Goal: Task Accomplishment & Management: Complete application form

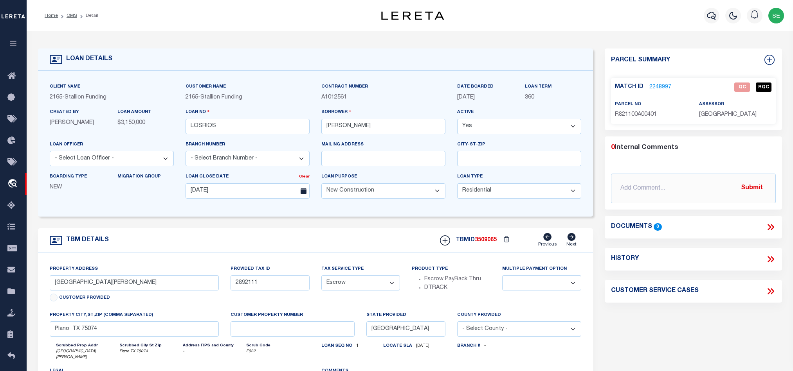
select select "500"
select select "10"
select select "Escrow"
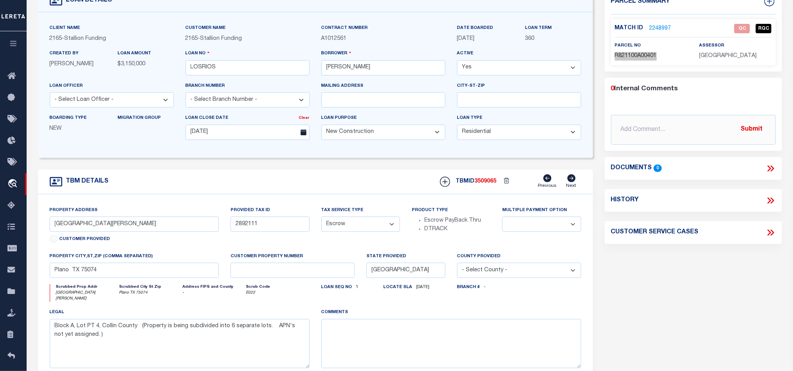
scroll to position [59, 0]
click at [734, 283] on div "Parcel Summary Match ID 2248997 0" at bounding box center [693, 206] width 189 height 433
click at [295, 227] on input "2892111" at bounding box center [269, 224] width 79 height 15
click at [689, 280] on div "Parcel Summary Match ID 2248997 0" at bounding box center [693, 206] width 189 height 433
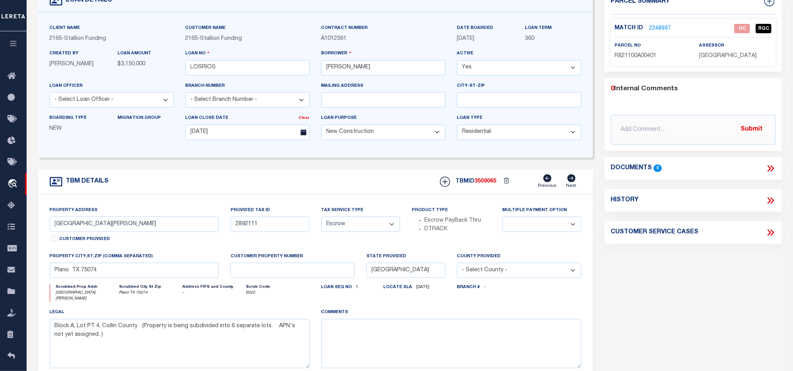
click at [660, 31] on link "2248997" at bounding box center [660, 29] width 22 height 8
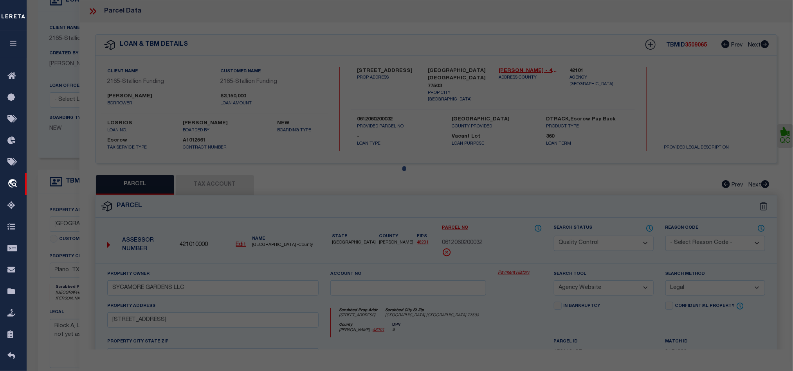
scroll to position [151, 0]
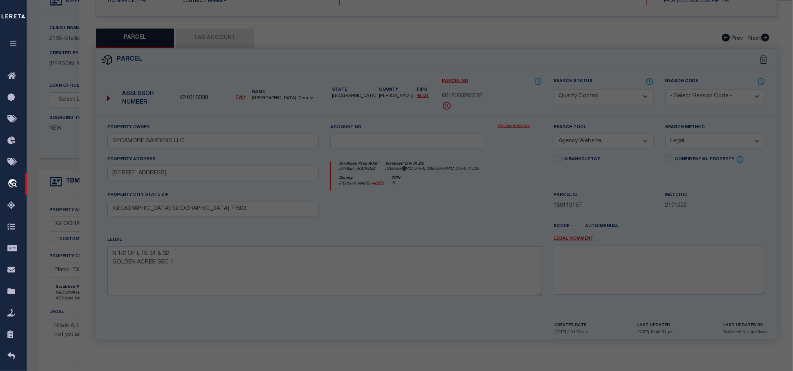
select select "AS"
select select
checkbox input "false"
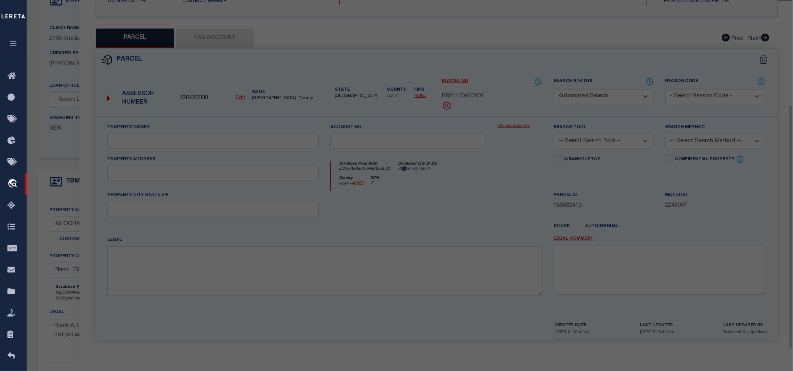
select select "QC"
type input "[PERSON_NAME] LOS [PERSON_NAME] LLC"
select select "AGW"
select select "LEG"
type input "LOS [PERSON_NAME] BLVD"
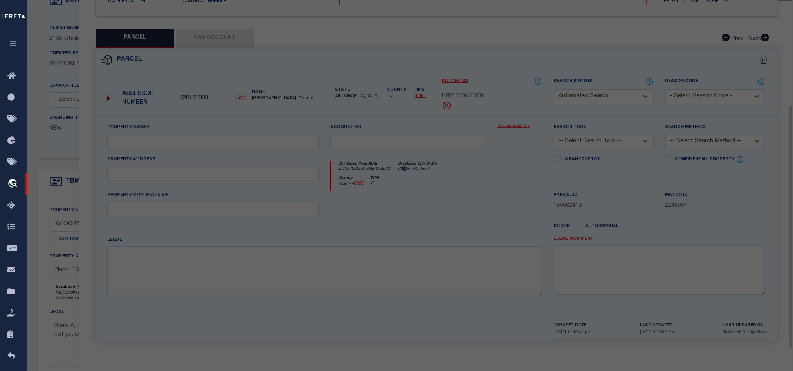
type input "[GEOGRAPHIC_DATA]"
type textarea "HINCKLEY ADDITION (CPL), BLK A, LOT 4; ( REPLAT )"
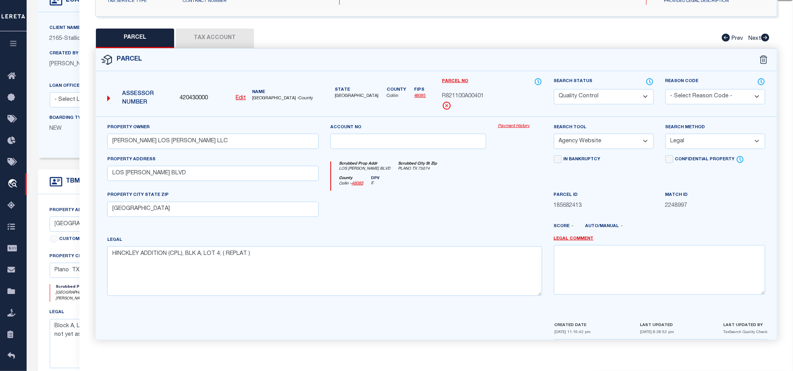
click at [204, 38] on button "Tax Account" at bounding box center [215, 39] width 78 height 20
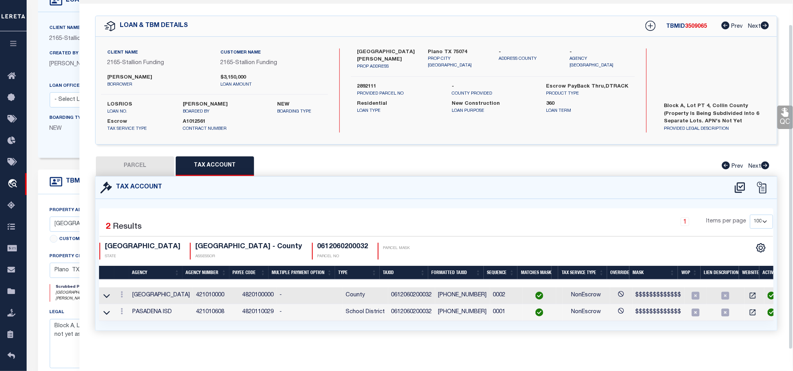
scroll to position [26, 0]
select select "100"
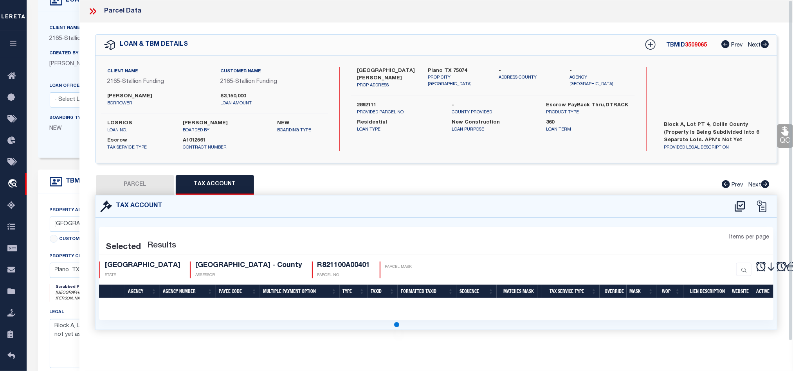
select select "100"
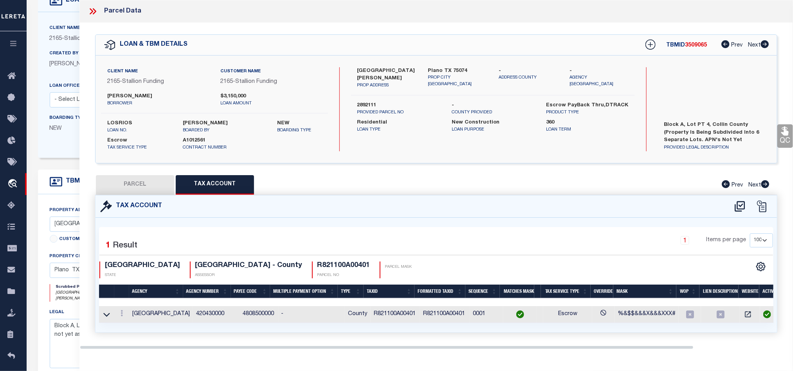
scroll to position [0, 0]
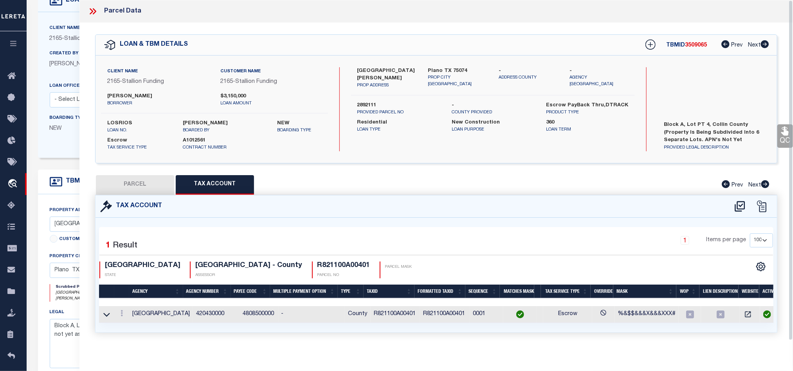
click at [138, 187] on button "PARCEL" at bounding box center [135, 185] width 78 height 20
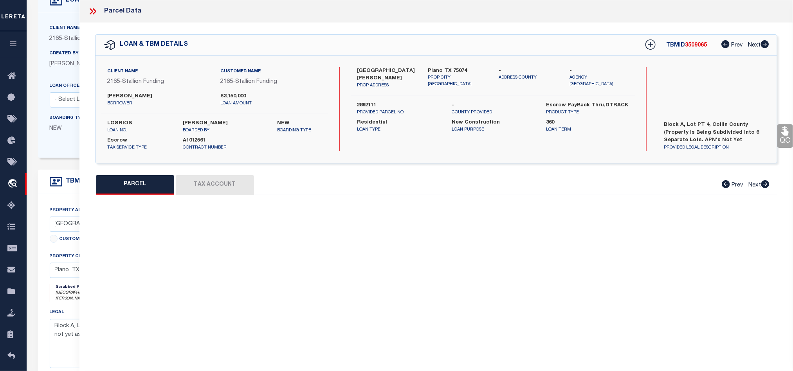
select select "AS"
select select
checkbox input "false"
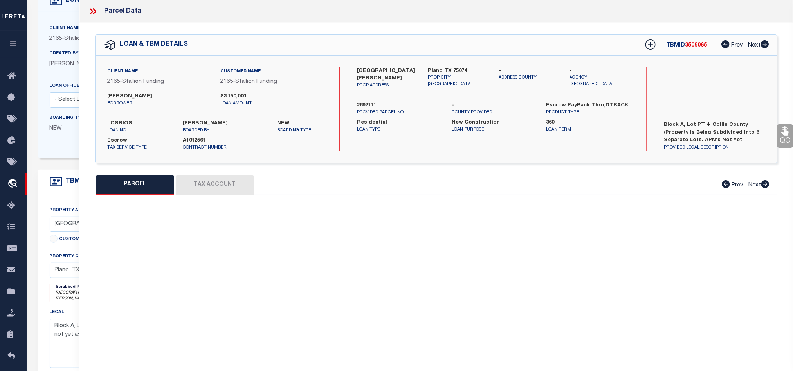
select select "QC"
type input "[PERSON_NAME] LOS [PERSON_NAME] LLC"
select select "AGW"
select select "LEG"
type input "LOS [PERSON_NAME] BLVD"
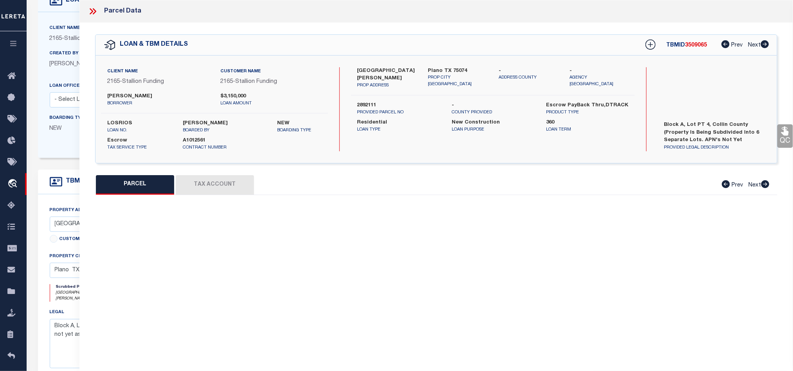
type input "[GEOGRAPHIC_DATA]"
type textarea "HINCKLEY ADDITION (CPL), BLK A, LOT 4; ( REPLAT )"
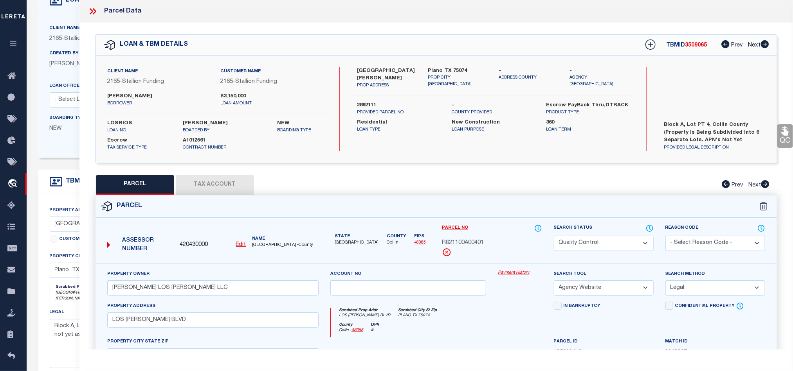
click at [593, 243] on select "Automated Search Bad Parcel Complete Duplicate Parcel High Dollar Reporting In …" at bounding box center [604, 243] width 100 height 15
select select "CP"
drag, startPoint x: 467, startPoint y: 325, endPoint x: 704, endPoint y: 168, distance: 284.4
click at [467, 325] on div "County Collin - 48085 DPV E" at bounding box center [436, 330] width 210 height 15
click at [783, 136] on icon at bounding box center [784, 131] width 7 height 9
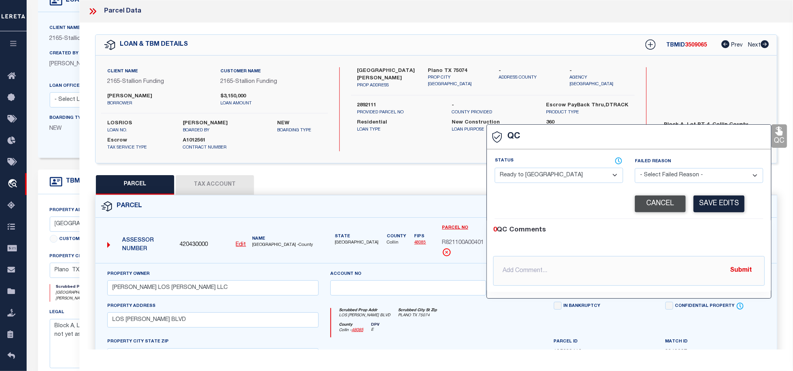
drag, startPoint x: 570, startPoint y: 178, endPoint x: 684, endPoint y: 200, distance: 115.9
click at [570, 178] on select "- Select Status - Ready to QC Correct Incorrect" at bounding box center [558, 175] width 128 height 15
select select "COR"
drag, startPoint x: 718, startPoint y: 244, endPoint x: 718, endPoint y: 208, distance: 36.0
click at [718, 244] on div "0 QC Comments @[PERSON_NAME] @[PERSON_NAME] @[PERSON_NAME] @[PERSON_NAME] @[PER…" at bounding box center [629, 255] width 284 height 61
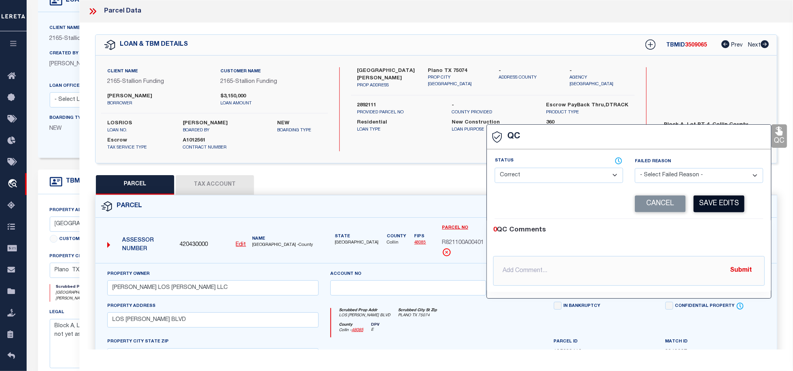
click at [718, 201] on button "Save Edits" at bounding box center [718, 204] width 51 height 17
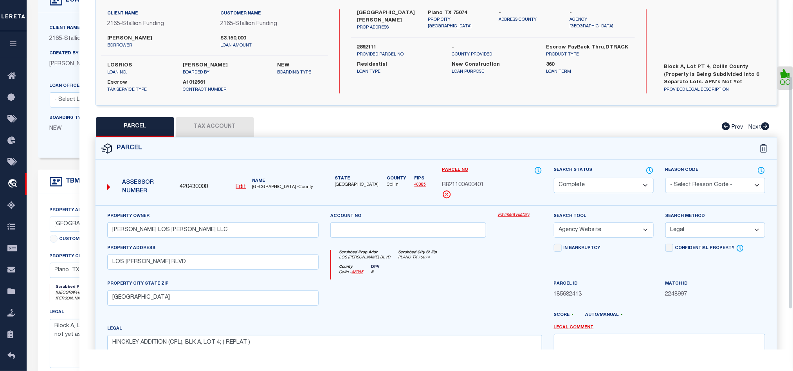
scroll to position [175, 0]
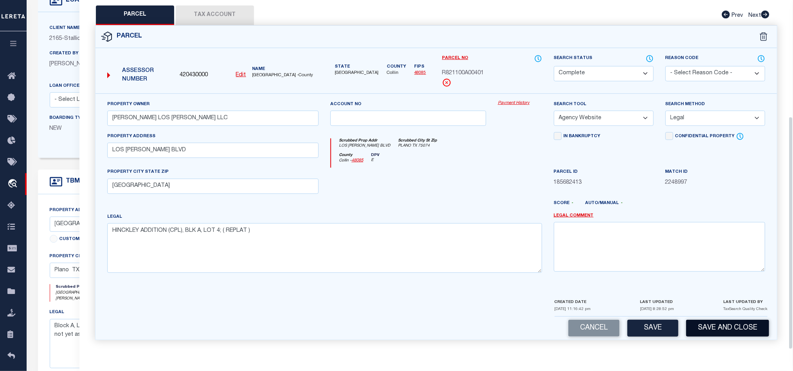
click at [720, 327] on button "Save and Close" at bounding box center [727, 328] width 83 height 17
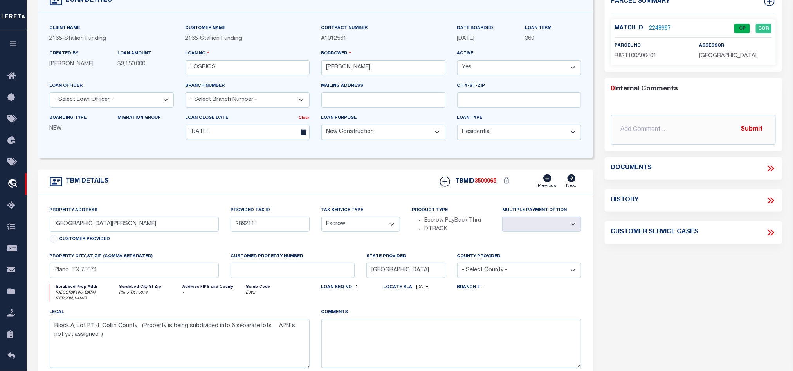
select select
click at [250, 68] on input "LOSRIOS" at bounding box center [247, 67] width 124 height 15
click at [284, 66] on input "LOSRIOS" at bounding box center [247, 67] width 124 height 15
click at [281, 72] on input "LOSRIOS" at bounding box center [247, 67] width 124 height 15
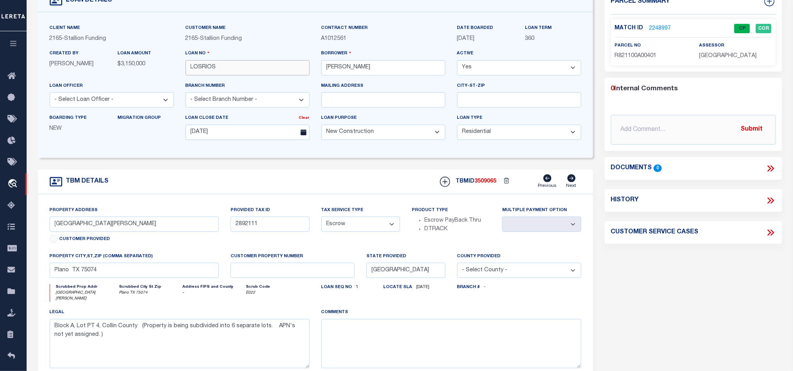
click at [281, 72] on input "LOSRIOS" at bounding box center [247, 67] width 124 height 15
click at [485, 184] on span "3509065" at bounding box center [486, 181] width 22 height 5
copy span "3509065"
click at [719, 58] on span "[GEOGRAPHIC_DATA]" at bounding box center [728, 55] width 58 height 5
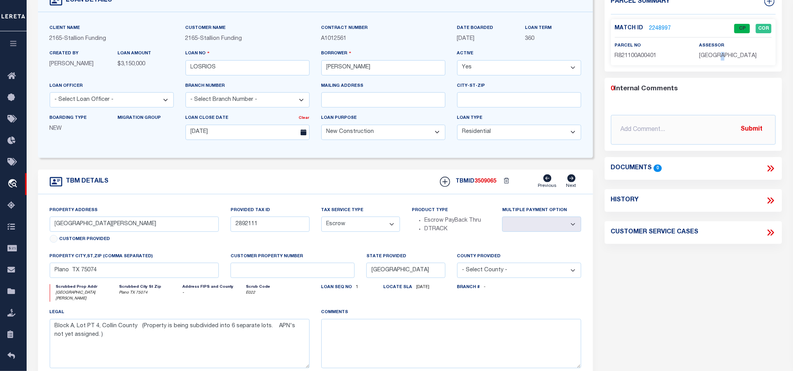
click at [719, 58] on span "[GEOGRAPHIC_DATA]" at bounding box center [728, 55] width 58 height 5
copy div "[GEOGRAPHIC_DATA]"
click at [643, 59] on span "R821100A00401" at bounding box center [636, 55] width 42 height 5
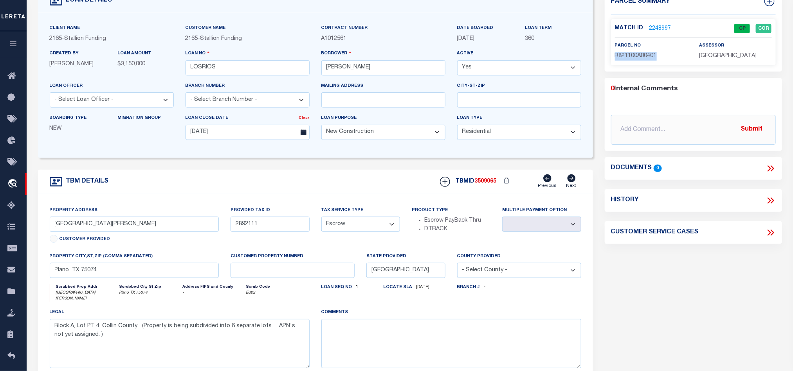
copy span "R821100A00401"
click at [316, 170] on form "LOAN DETAILS Client Name 2165 - Stallion Funding" at bounding box center [315, 206] width 555 height 433
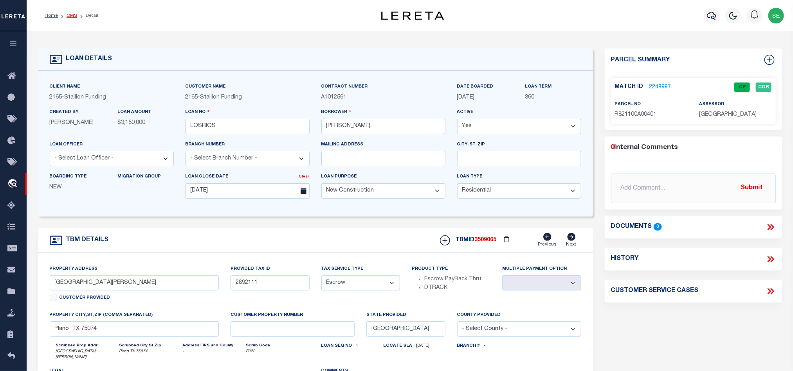
click at [71, 14] on link "OMS" at bounding box center [72, 15] width 11 height 5
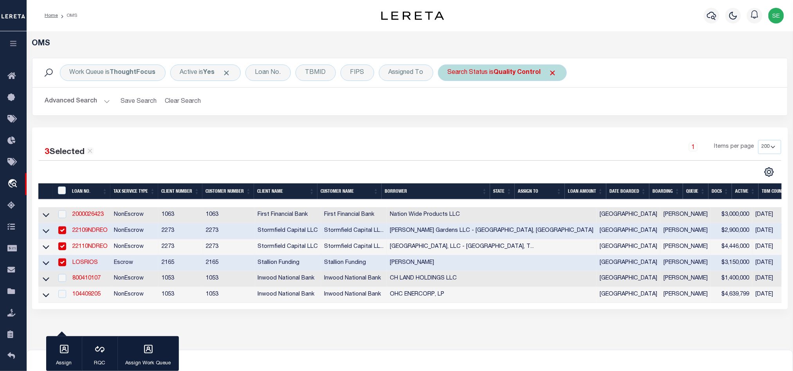
click at [498, 72] on b "Quality Control" at bounding box center [517, 73] width 47 height 6
select select "QC"
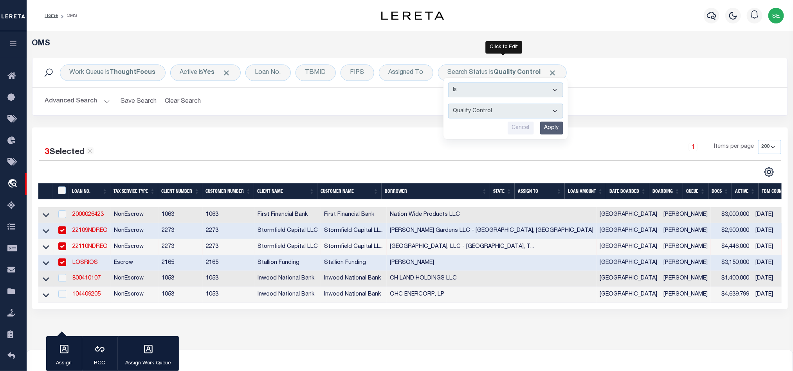
click at [552, 132] on input "Apply" at bounding box center [551, 128] width 23 height 13
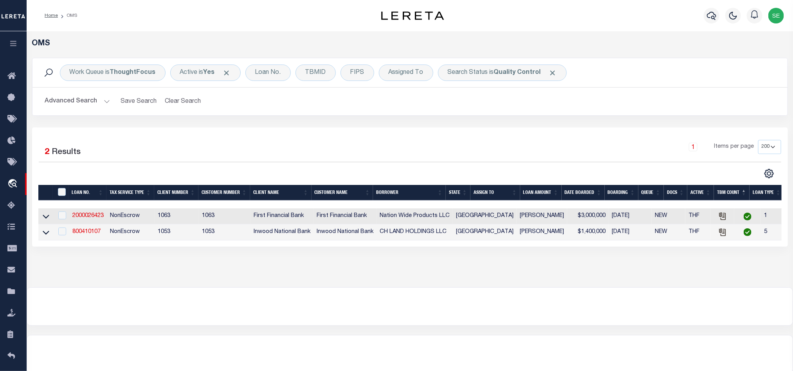
click at [82, 100] on button "Advanced Search" at bounding box center [77, 101] width 65 height 15
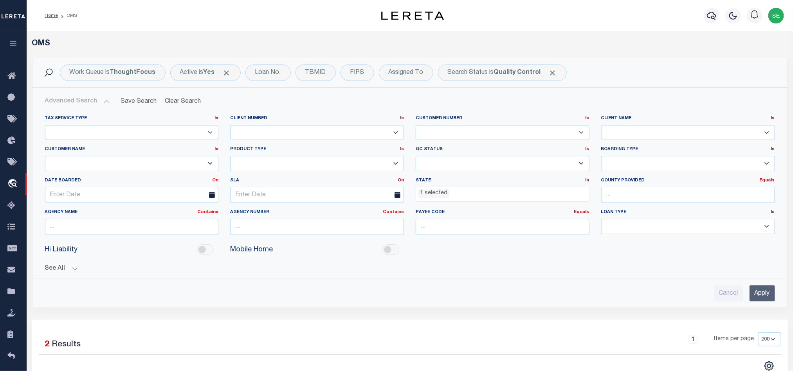
click at [427, 194] on li "1 selected" at bounding box center [433, 193] width 31 height 9
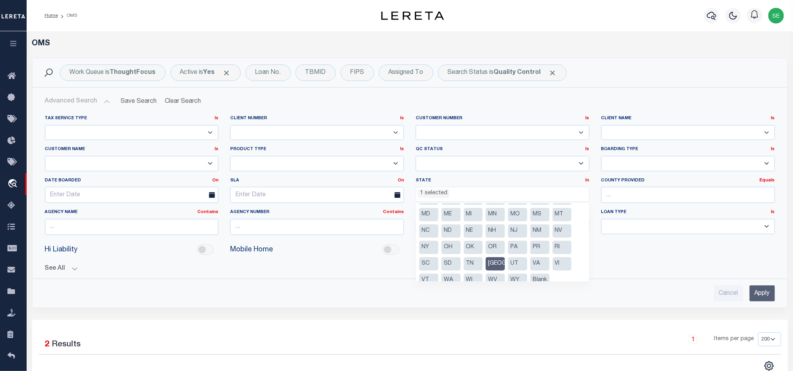
scroll to position [56, 0]
click at [489, 254] on li "[GEOGRAPHIC_DATA]" at bounding box center [494, 255] width 19 height 13
select select
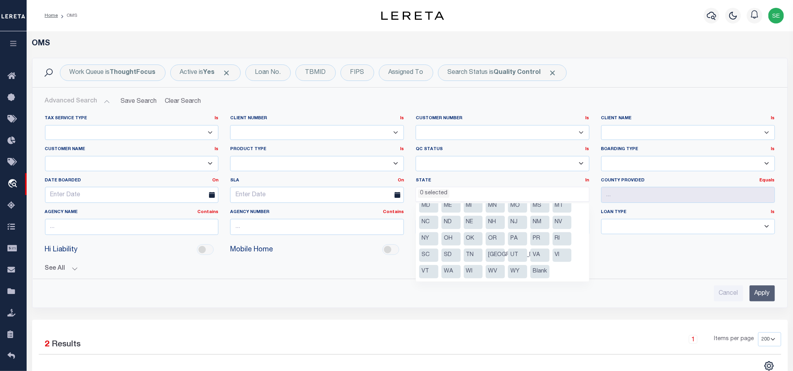
click at [758, 300] on input "Apply" at bounding box center [761, 294] width 25 height 16
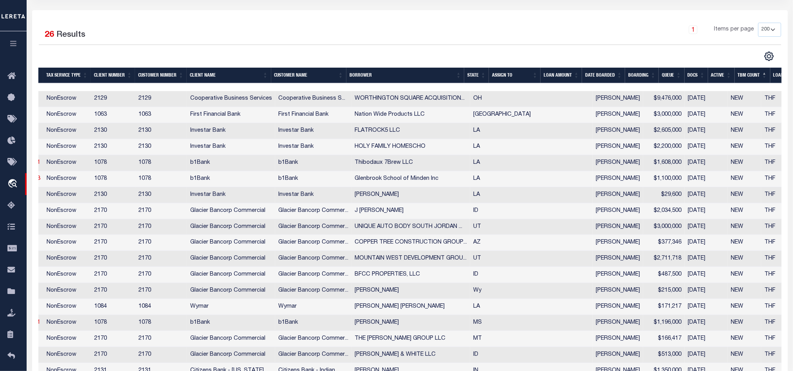
scroll to position [0, 0]
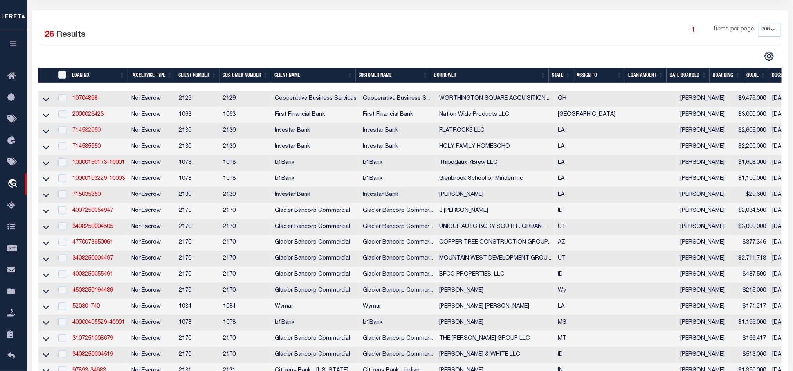
click at [87, 133] on link "714582050" at bounding box center [86, 130] width 28 height 5
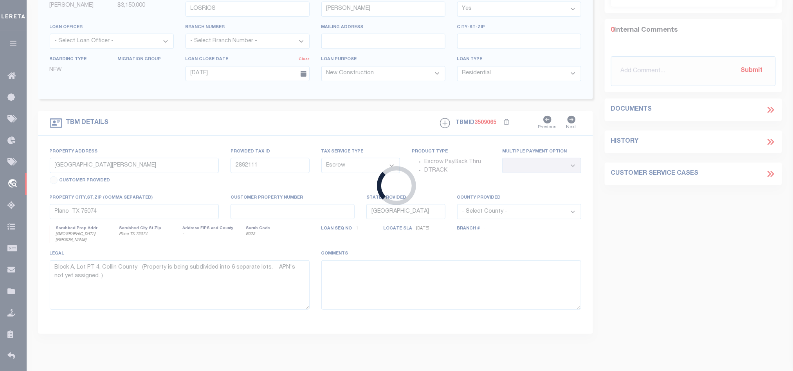
type input "714582050"
type input "FLATROCK5 LLC"
select select
type input "[STREET_ADDRESS]"
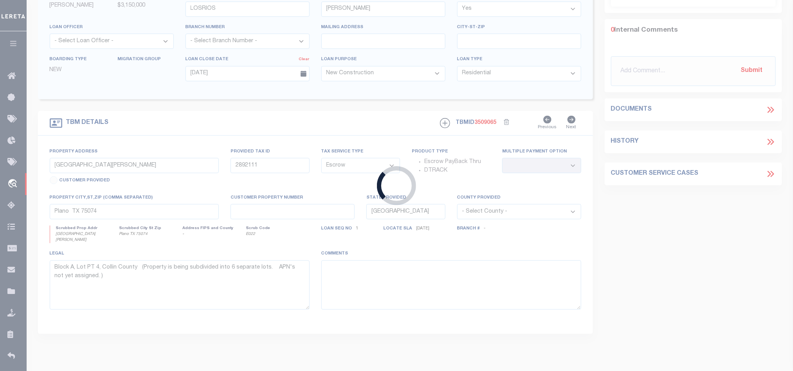
type input "METAIRIE LA 70001"
select select
select select "NonEscrow"
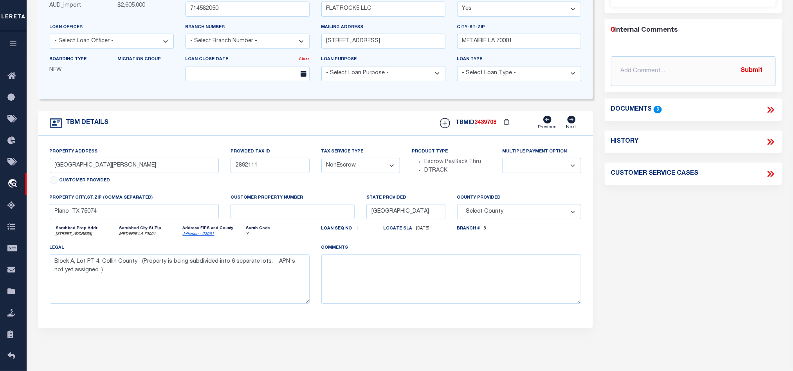
select select "10340"
select select "2459"
type input "[STREET_ADDRESS]"
select select
type input "METAIRIE LA 70001"
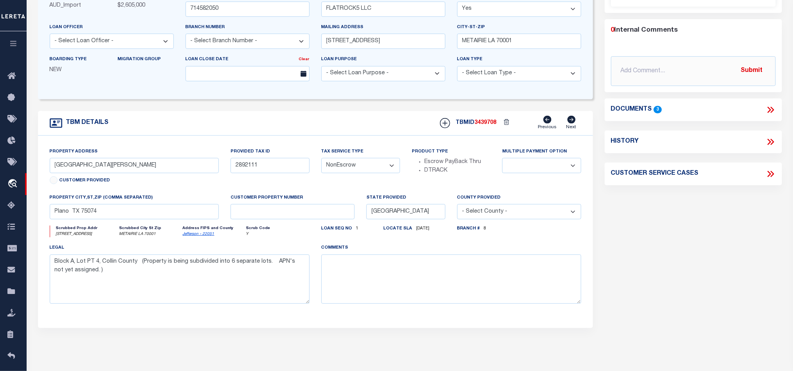
type input "146262"
type input "LA"
select select
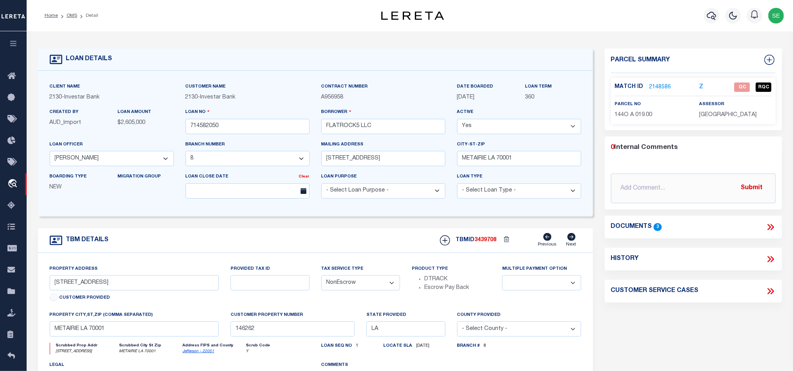
click at [660, 84] on link "2148586" at bounding box center [660, 87] width 22 height 8
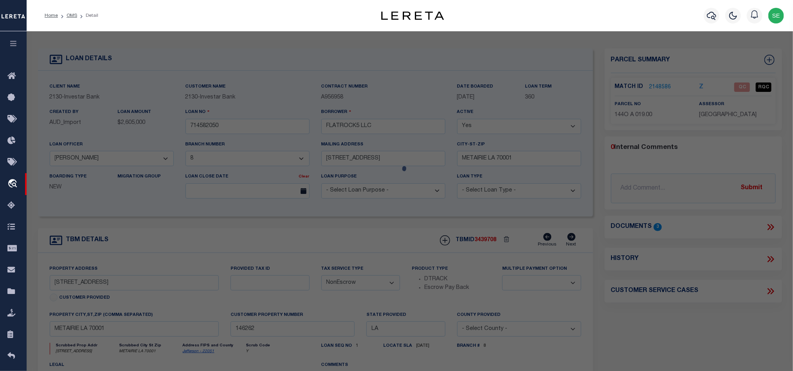
scroll to position [151, 0]
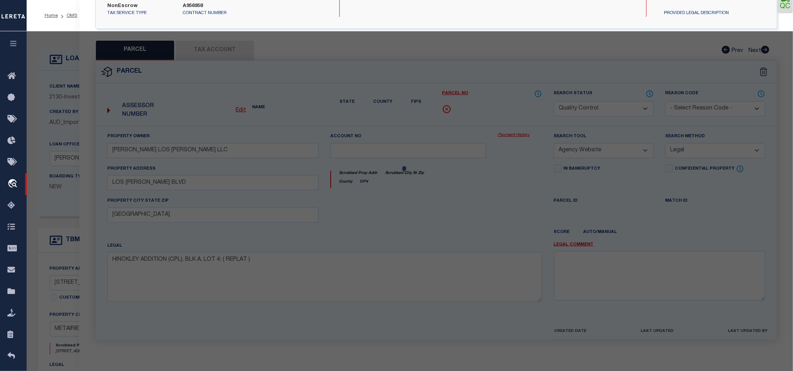
select select "AS"
select select
checkbox input "false"
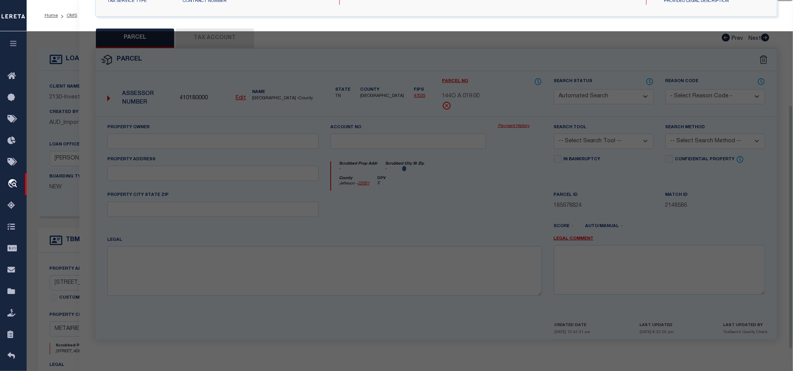
select select "QC"
type input "[PERSON_NAME]"
select select "AGW"
select select "LEG"
type input "WESTEL RD"
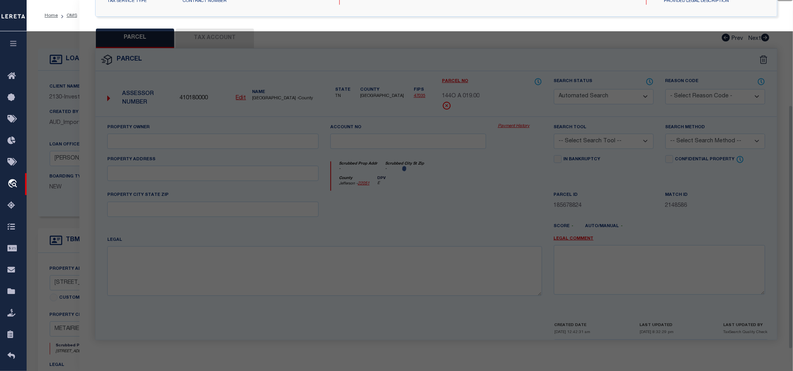
type textarea "MOTORCLUB VILLAS Lot: 5"
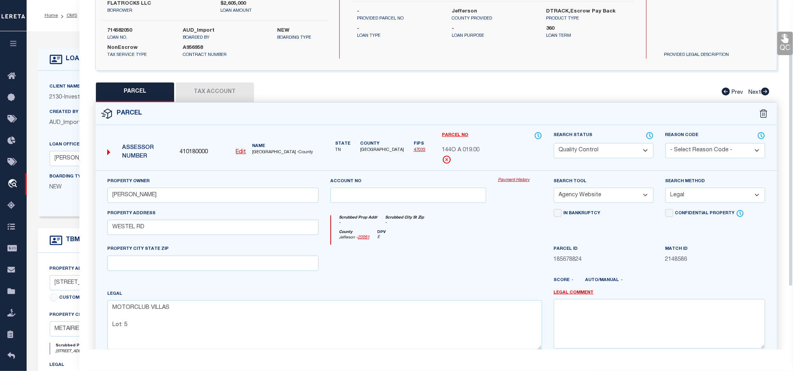
scroll to position [0, 0]
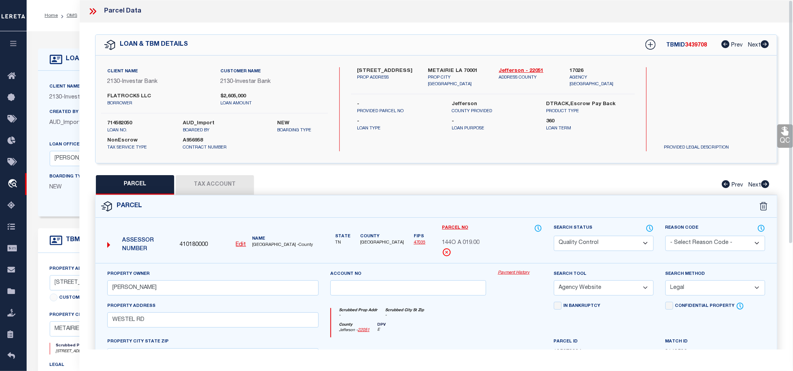
click at [90, 11] on icon at bounding box center [93, 11] width 10 height 10
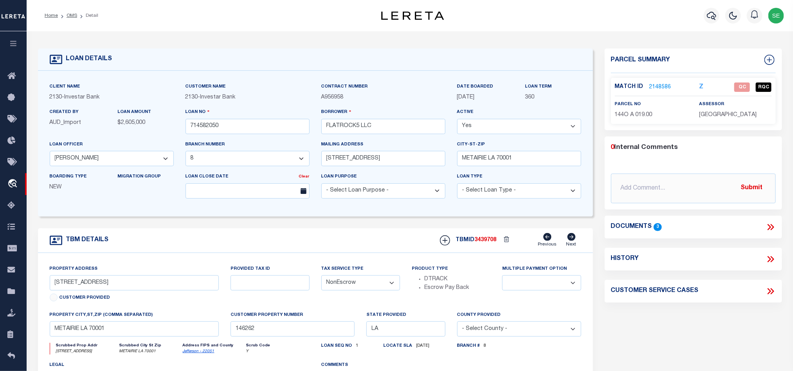
click at [771, 227] on icon at bounding box center [770, 227] width 10 height 10
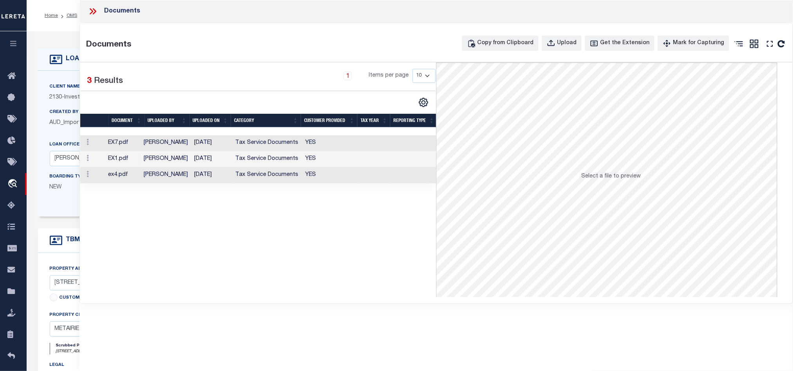
click at [352, 142] on td "YES" at bounding box center [330, 143] width 56 height 16
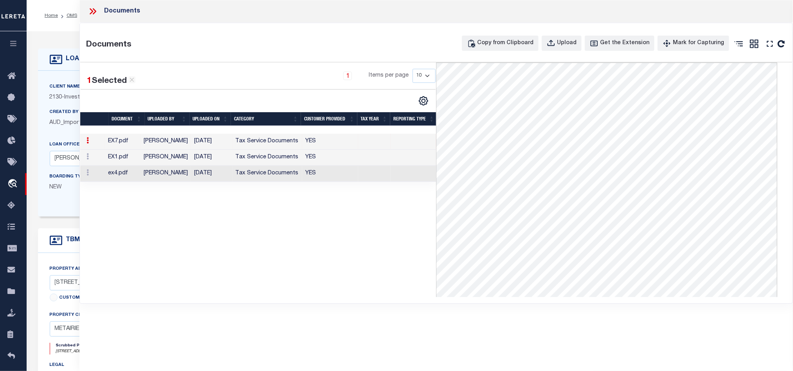
click at [342, 156] on td "YES" at bounding box center [330, 158] width 56 height 16
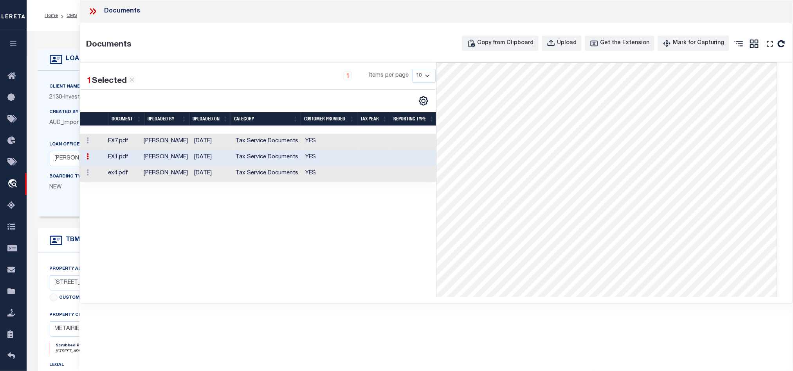
click at [345, 173] on td "YES" at bounding box center [330, 174] width 56 height 16
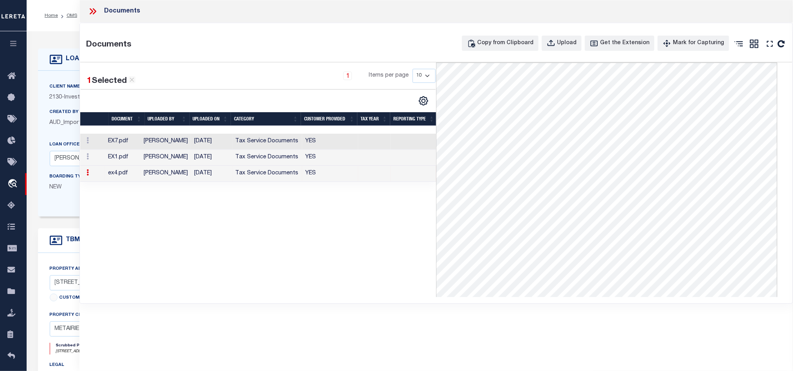
click at [94, 9] on icon at bounding box center [93, 11] width 10 height 10
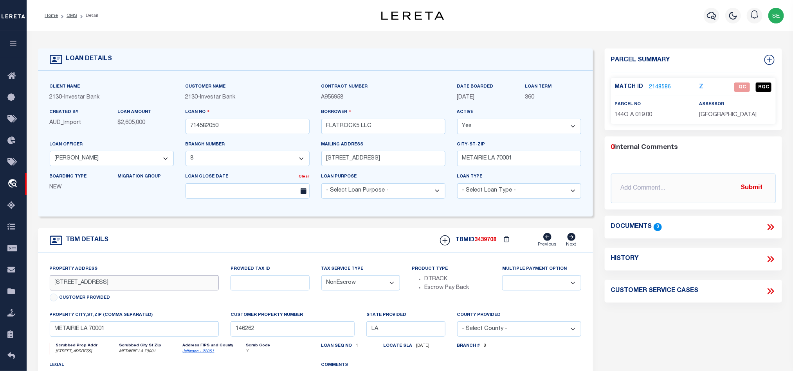
click at [80, 286] on input "[STREET_ADDRESS]" at bounding box center [134, 282] width 169 height 15
click at [668, 332] on div "Parcel Summary Match ID 2148586 Z parcel no 144O A 019.00 0 3" at bounding box center [693, 263] width 189 height 428
click at [675, 310] on div "Parcel Summary Match ID 2148586 Z parcel no 144O A 019.00 0 3" at bounding box center [693, 263] width 189 height 428
click at [645, 117] on span "144O A 019.00" at bounding box center [634, 114] width 38 height 5
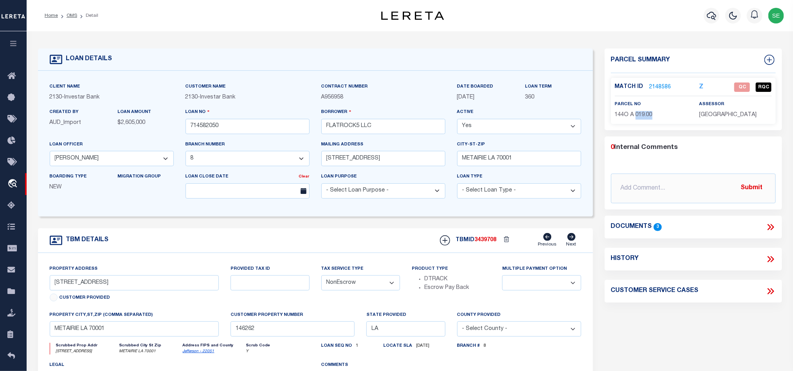
click at [645, 117] on span "144O A 019.00" at bounding box center [634, 114] width 38 height 5
copy div "144O A 019.00"
click at [689, 340] on div "Parcel Summary Match ID 2148586 Z parcel no 144O A 019.00 0 3" at bounding box center [693, 263] width 189 height 428
click at [658, 85] on link "2148586" at bounding box center [660, 87] width 22 height 8
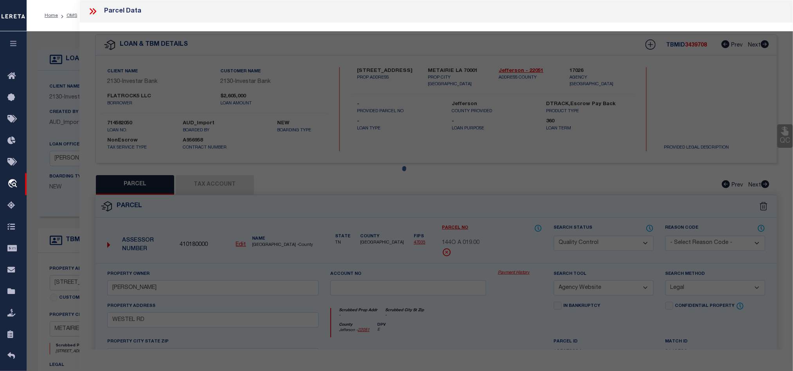
select select "AS"
select select
checkbox input "false"
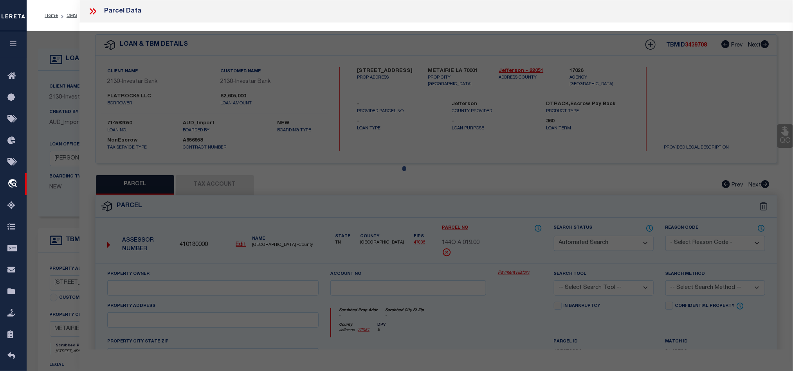
select select "QC"
type input "[PERSON_NAME]"
select select "AGW"
select select "LEG"
type input "WESTEL RD"
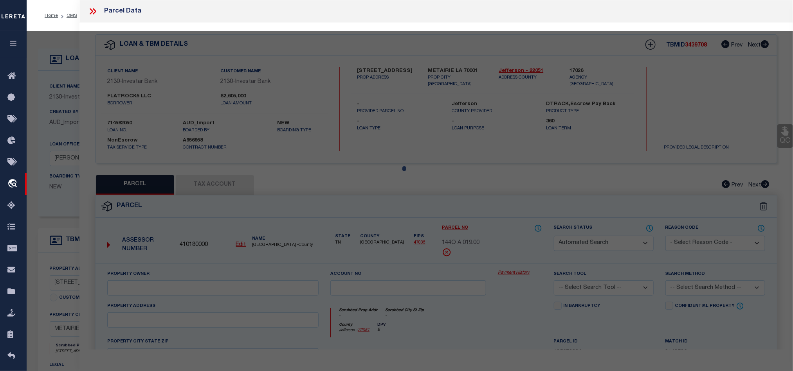
type textarea "MOTORCLUB VILLAS Lot: 5"
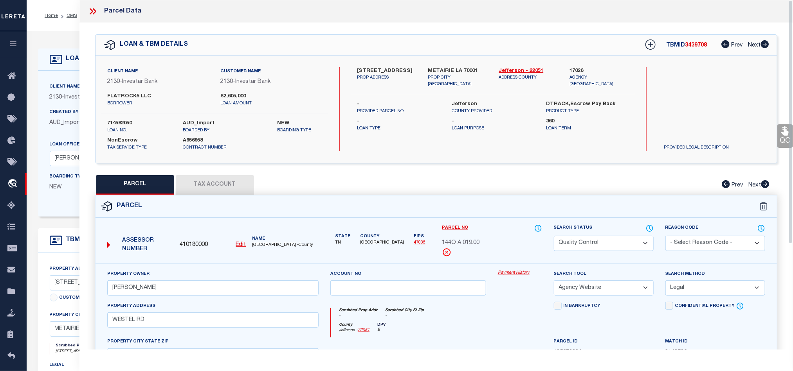
click at [93, 13] on icon at bounding box center [93, 11] width 10 height 10
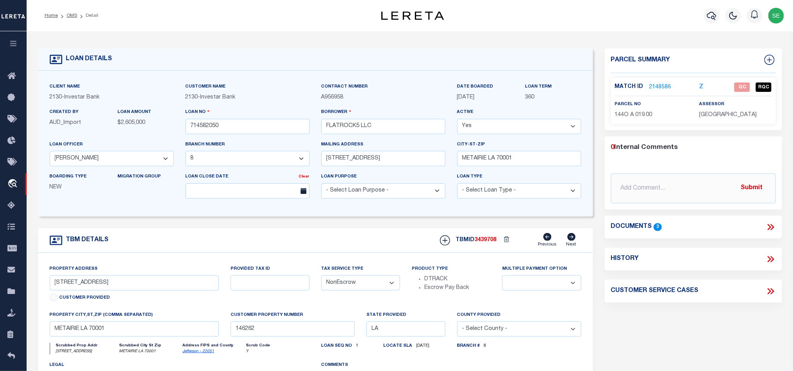
click at [661, 85] on link "2148586" at bounding box center [660, 87] width 22 height 8
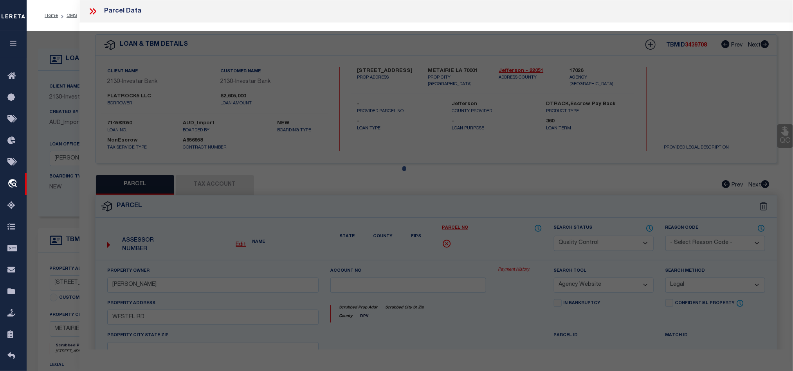
select select "AS"
select select
checkbox input "false"
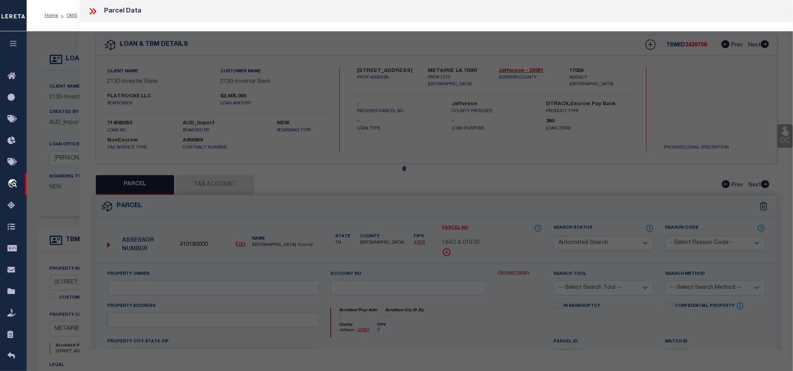
select select "QC"
type input "[PERSON_NAME]"
select select "AGW"
select select "LEG"
type input "WESTEL RD"
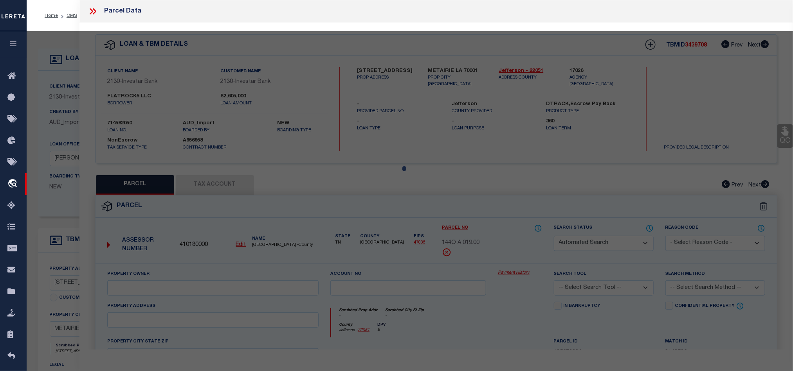
type textarea "MOTORCLUB VILLAS Lot: 5"
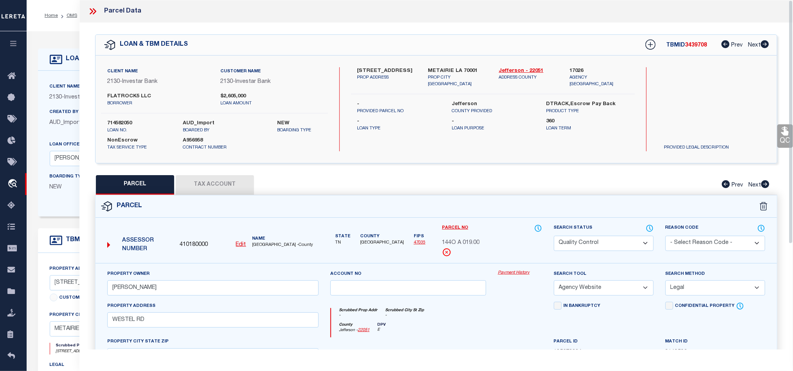
click at [437, 68] on label "METAIRIE LA 70001" at bounding box center [457, 71] width 59 height 8
copy div "METAIRIE LA 70001"
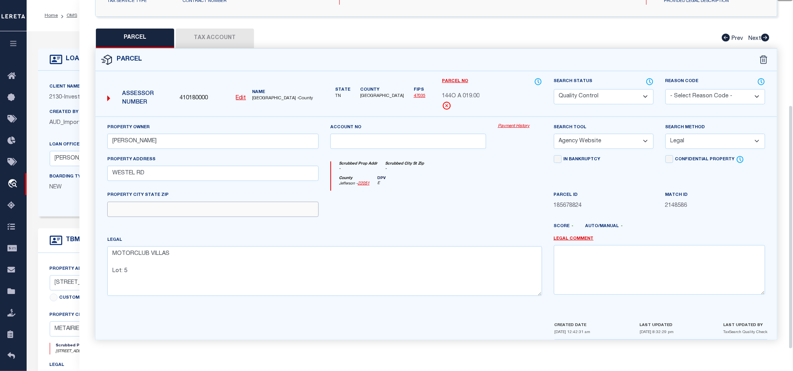
drag, startPoint x: 255, startPoint y: 203, endPoint x: 323, endPoint y: 206, distance: 67.7
click at [255, 203] on input "text" at bounding box center [212, 209] width 211 height 15
paste input "METAIRIE LA 70001"
type input "METAIRIE LA 70001"
click at [426, 206] on div at bounding box center [407, 207] width 167 height 32
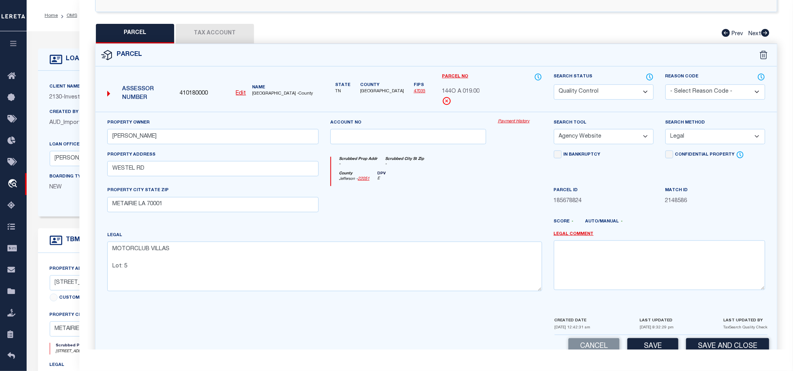
click at [198, 37] on button "Tax Account" at bounding box center [215, 34] width 78 height 20
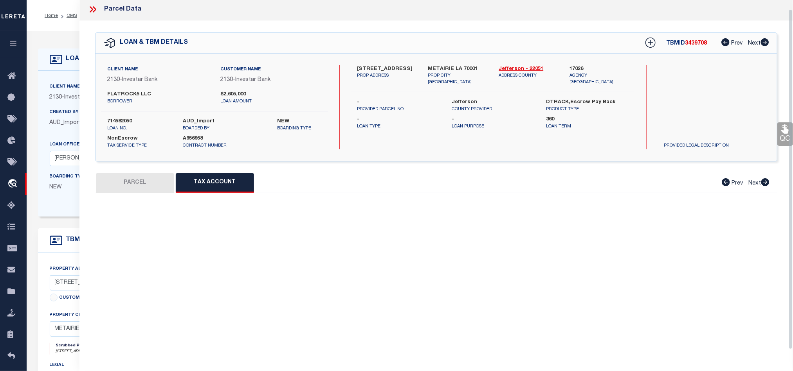
scroll to position [9, 0]
select select "100"
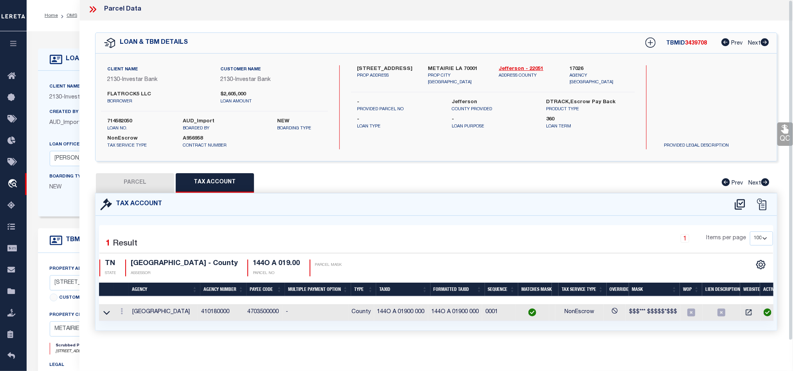
scroll to position [0, 0]
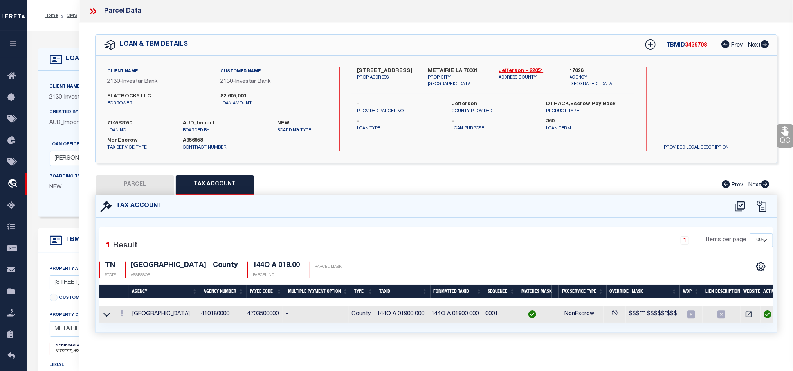
click at [143, 187] on button "PARCEL" at bounding box center [135, 185] width 78 height 20
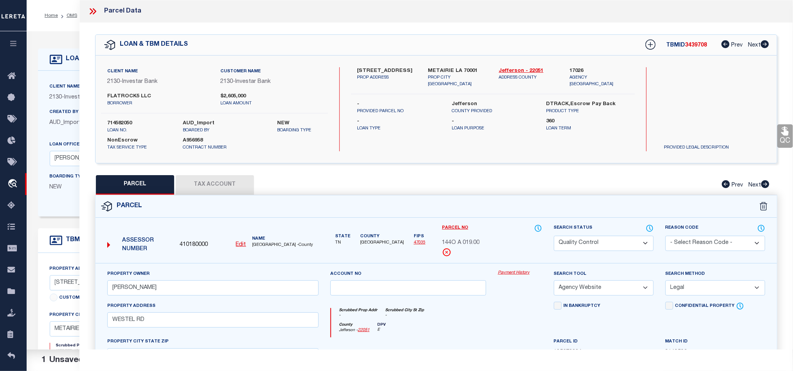
click at [604, 246] on select "Automated Search Bad Parcel Complete Duplicate Parcel High Dollar Reporting In …" at bounding box center [604, 243] width 100 height 15
select select "CP"
click at [435, 318] on div "Scrubbed Prop Addr - Scrubbed City [GEOGRAPHIC_DATA] -" at bounding box center [436, 315] width 210 height 14
click at [782, 137] on link "QC" at bounding box center [785, 135] width 16 height 23
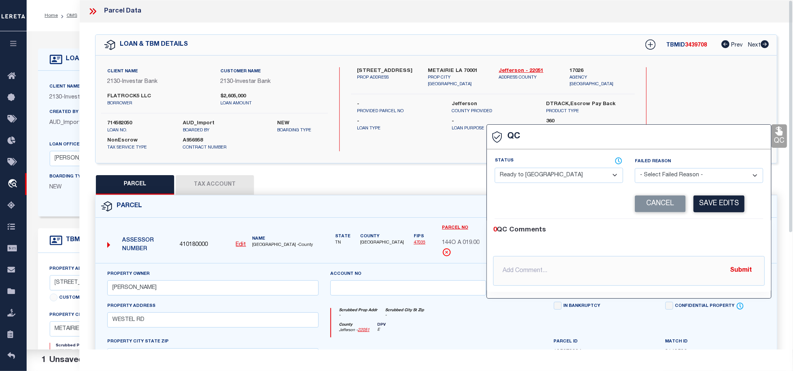
drag, startPoint x: 576, startPoint y: 174, endPoint x: 639, endPoint y: 196, distance: 66.4
click at [576, 174] on select "- Select Status - Ready to QC Correct Incorrect" at bounding box center [558, 175] width 128 height 15
select select "COR"
drag, startPoint x: 734, startPoint y: 216, endPoint x: 734, endPoint y: 212, distance: 4.7
click at [734, 216] on div "Corrected Search Value Cancel Save Edits" at bounding box center [628, 204] width 268 height 30
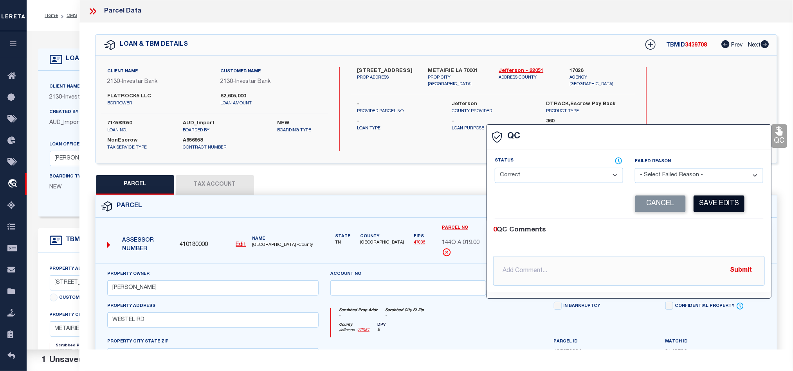
click at [734, 203] on button "Save Edits" at bounding box center [718, 204] width 51 height 17
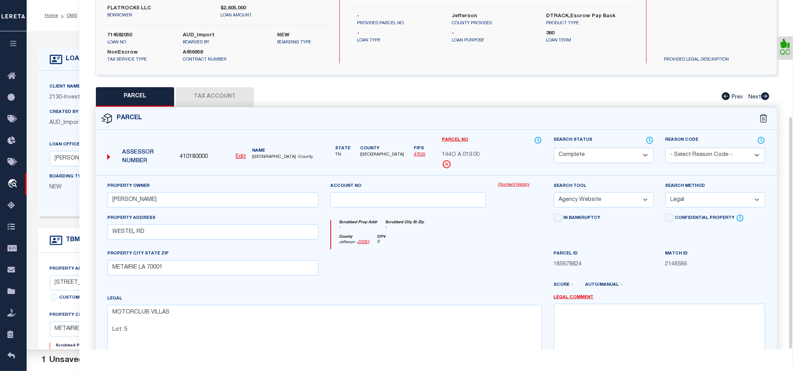
scroll to position [175, 0]
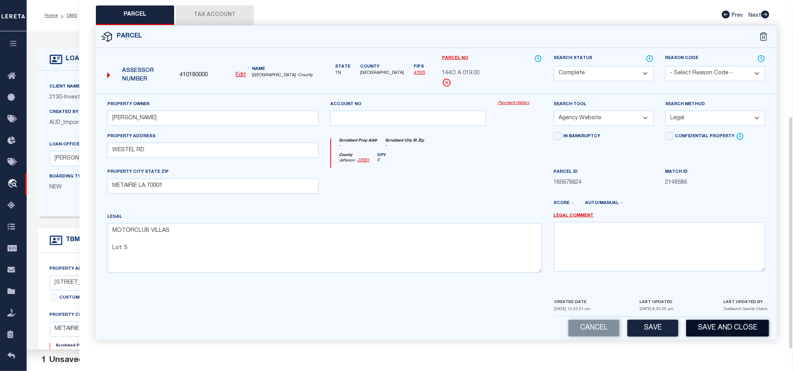
click at [733, 331] on button "Save and Close" at bounding box center [727, 328] width 83 height 17
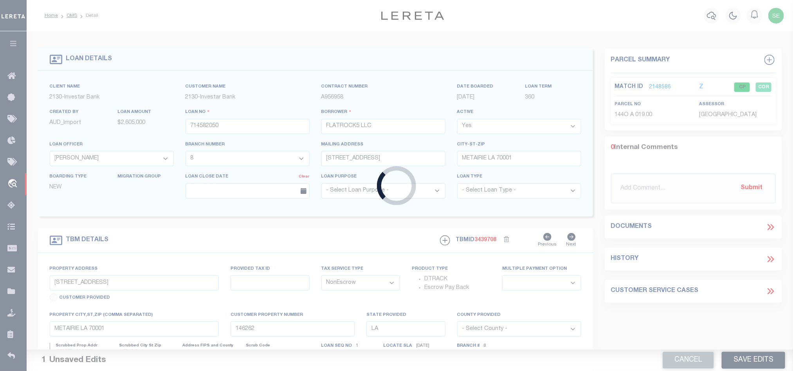
select select
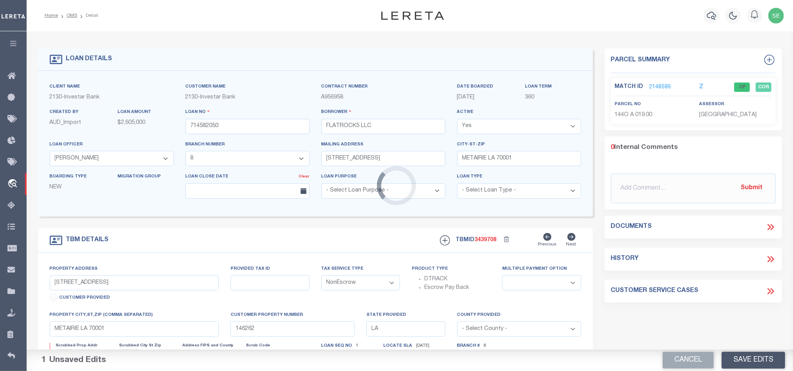
select select "10340"
select select "2459"
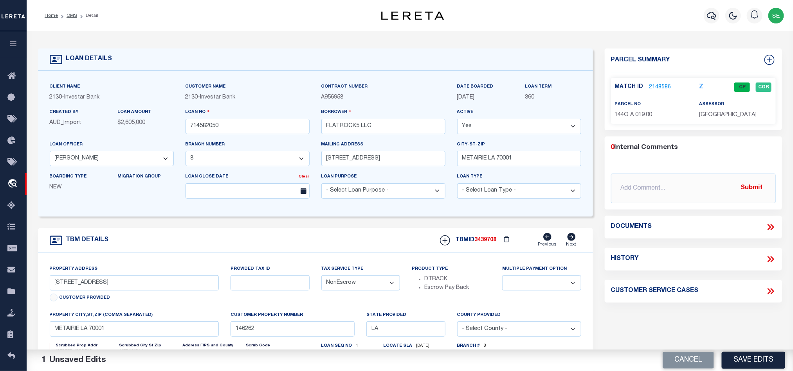
select select
click at [236, 126] on input "714582050" at bounding box center [247, 126] width 124 height 15
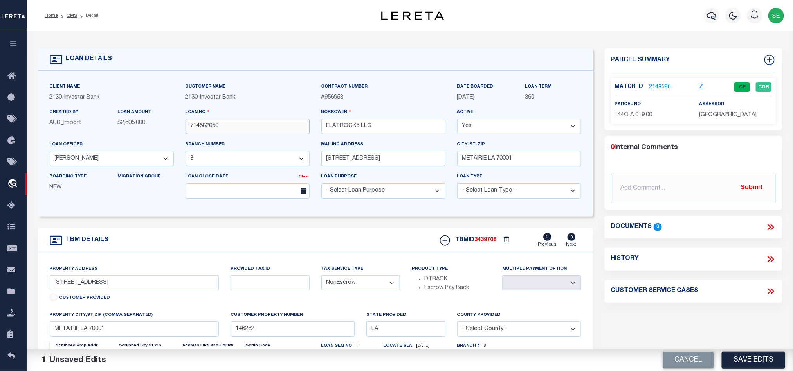
click at [236, 126] on input "714582050" at bounding box center [247, 126] width 124 height 15
click at [491, 241] on span "3439708" at bounding box center [486, 239] width 22 height 5
copy span "3439708"
click at [718, 119] on p "[GEOGRAPHIC_DATA]" at bounding box center [735, 115] width 72 height 9
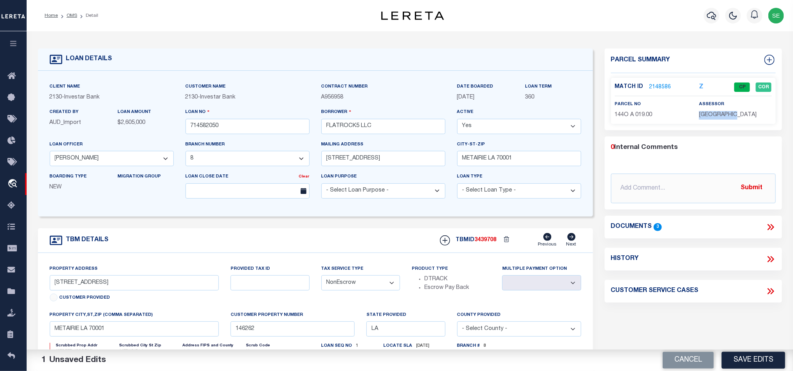
click at [718, 119] on p "[GEOGRAPHIC_DATA]" at bounding box center [735, 115] width 72 height 9
copy div "[GEOGRAPHIC_DATA]"
click at [641, 111] on p "144O A 019.00" at bounding box center [651, 115] width 72 height 9
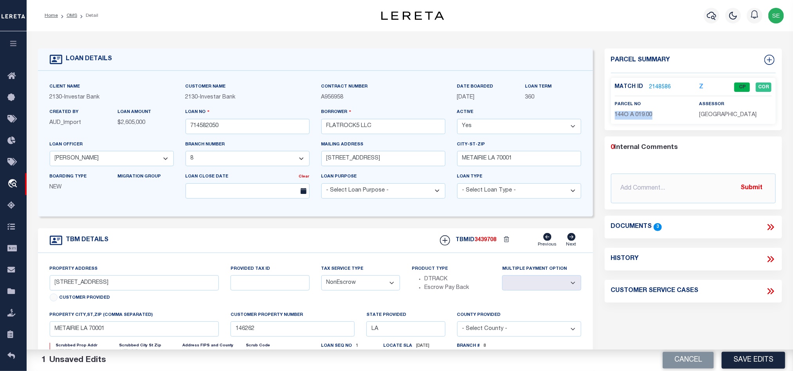
click at [641, 111] on p "144O A 019.00" at bounding box center [651, 115] width 72 height 9
copy div "144O A 019.00"
click at [680, 367] on button "Cancel" at bounding box center [687, 360] width 51 height 17
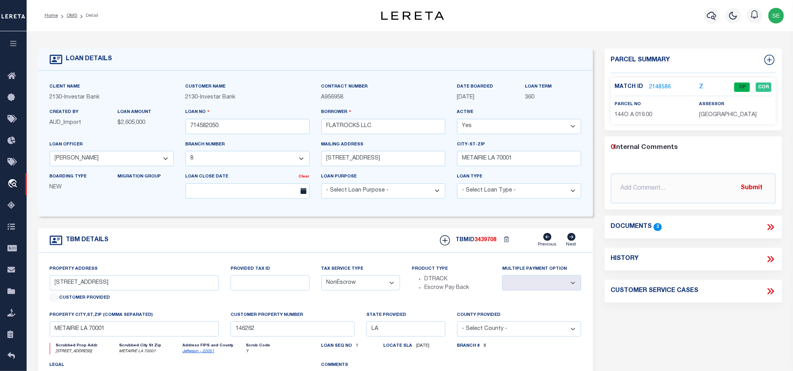
click at [370, 238] on div "TBM DETAILS TBMID 3439708 Previous Next" at bounding box center [315, 240] width 555 height 25
drag, startPoint x: 70, startPoint y: 14, endPoint x: 333, endPoint y: 161, distance: 301.5
click at [70, 14] on link "OMS" at bounding box center [72, 15] width 11 height 5
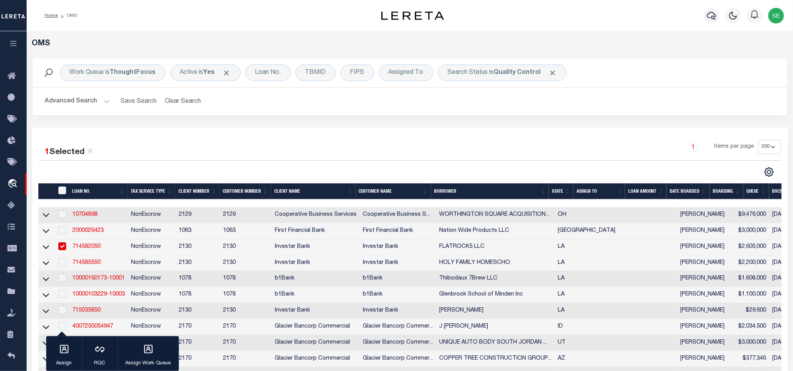
scroll to position [176, 0]
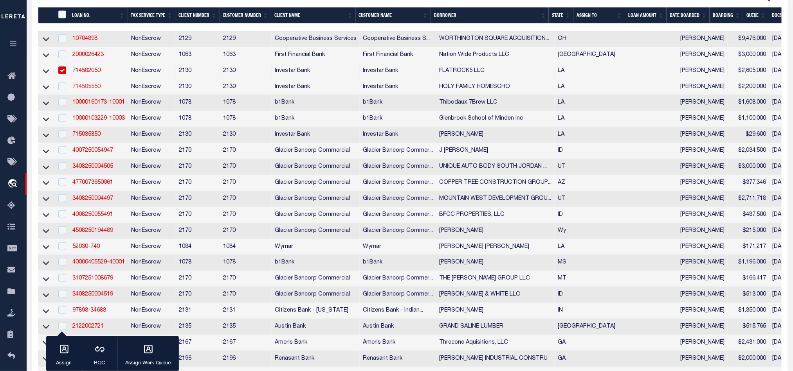
click at [86, 87] on link "714585550" at bounding box center [86, 86] width 28 height 5
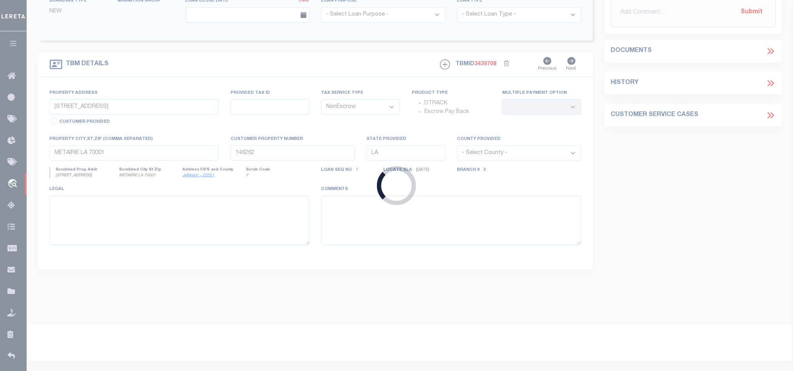
type input "714585550"
type input "HOLY FAMILY HOMESCHO"
select select "10288"
select select "4138"
type input "[STREET_ADDRESS]"
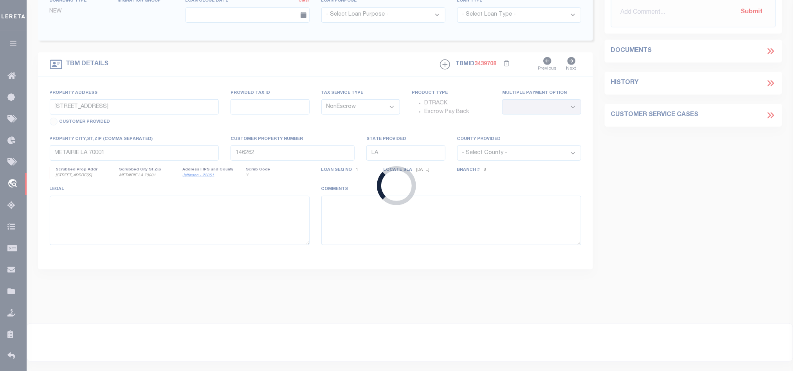
type input "[PERSON_NAME] LA 70433"
select select
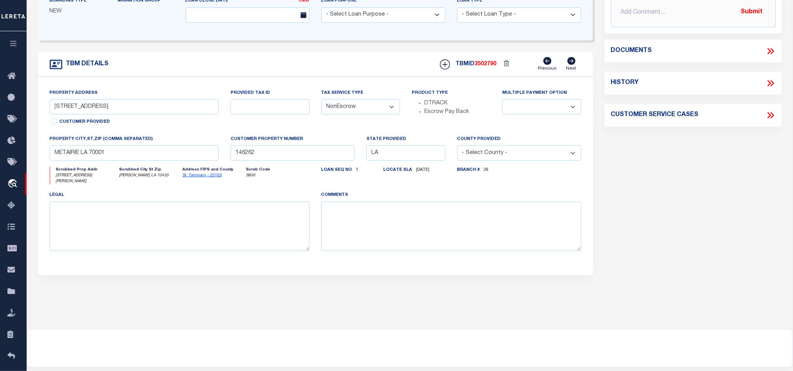
select select "10288"
select select "4138"
type input "[STREET_ADDRESS][PERSON_NAME]"
select select
type input "[PERSON_NAME] LA 70435"
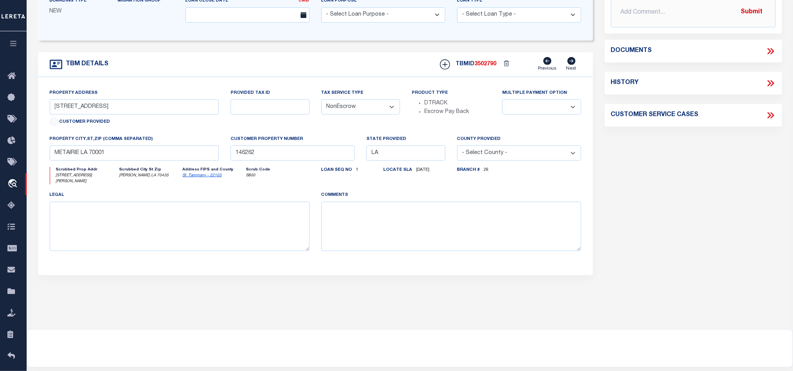
type input "146876"
select select
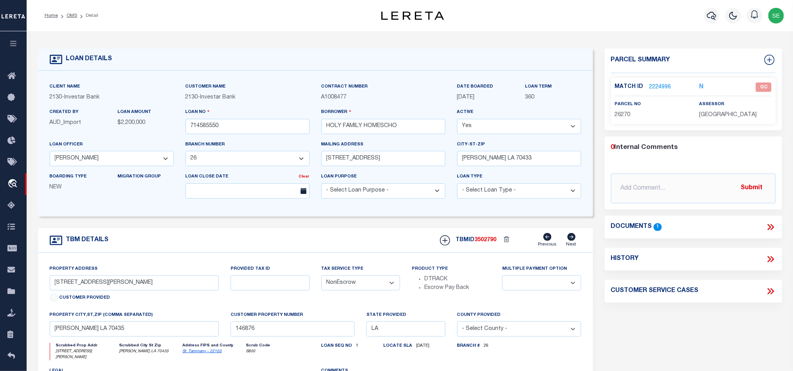
drag, startPoint x: 746, startPoint y: 323, endPoint x: 750, endPoint y: 321, distance: 4.7
click at [746, 323] on div "Parcel Summary Match ID 2224996 N parcel no 26270 assessor 0 1" at bounding box center [693, 265] width 189 height 433
click at [773, 228] on icon at bounding box center [772, 227] width 4 height 6
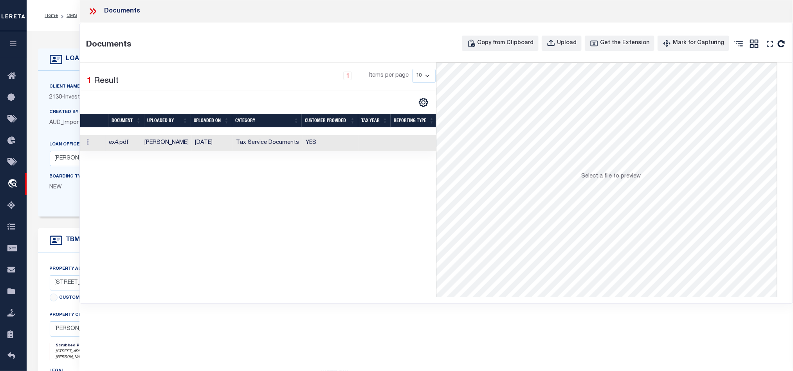
drag, startPoint x: 388, startPoint y: 146, endPoint x: 396, endPoint y: 146, distance: 8.2
click at [388, 146] on td at bounding box center [374, 143] width 32 height 16
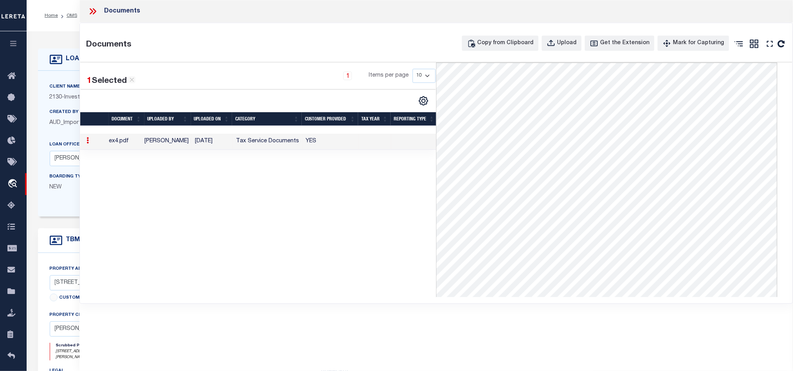
click at [92, 9] on icon at bounding box center [93, 11] width 10 height 10
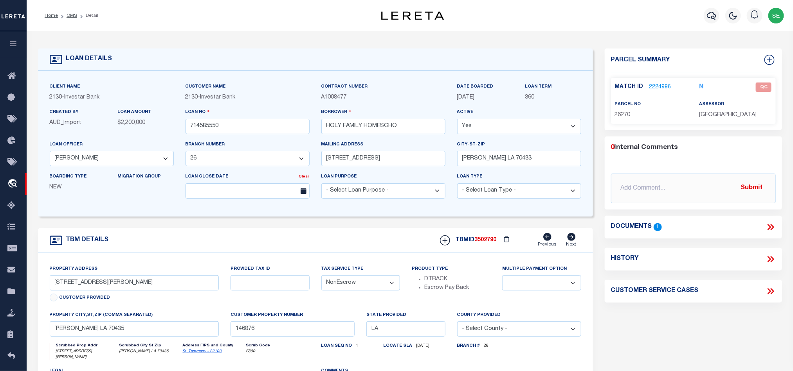
click at [620, 112] on span "26270" at bounding box center [623, 114] width 16 height 5
copy span "26270"
click at [655, 85] on link "2224996" at bounding box center [660, 87] width 22 height 8
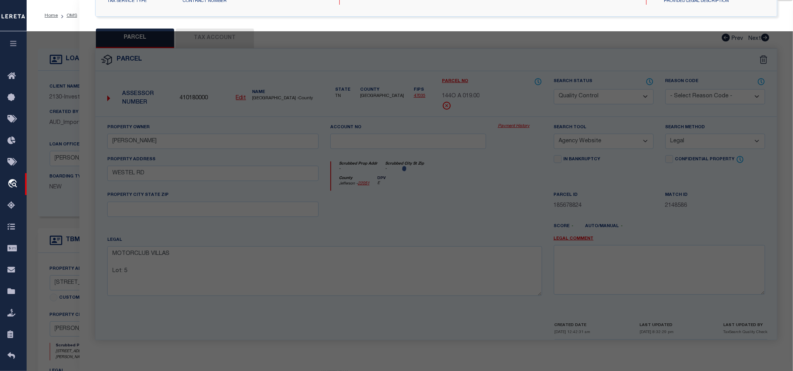
scroll to position [151, 0]
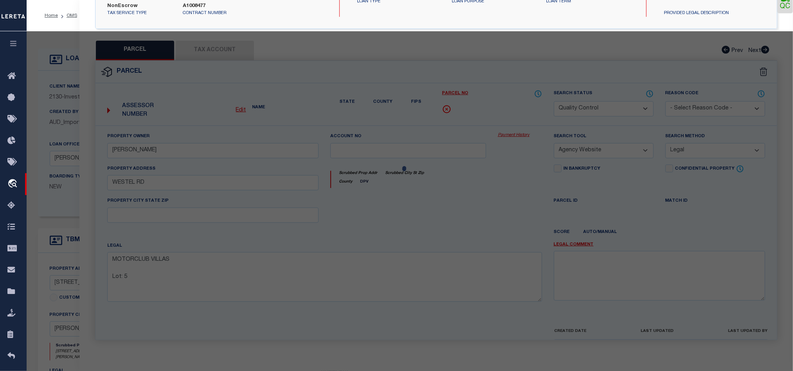
select select "AS"
select select
checkbox input "false"
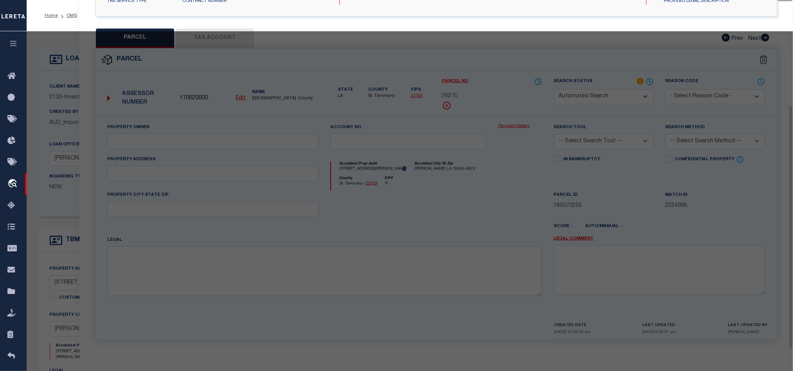
select select "QC"
type input "SISTERS SOCIETY ST"
select select "AGW"
select select "LEG"
type input "[STREET_ADDRESS][PERSON_NAME]"
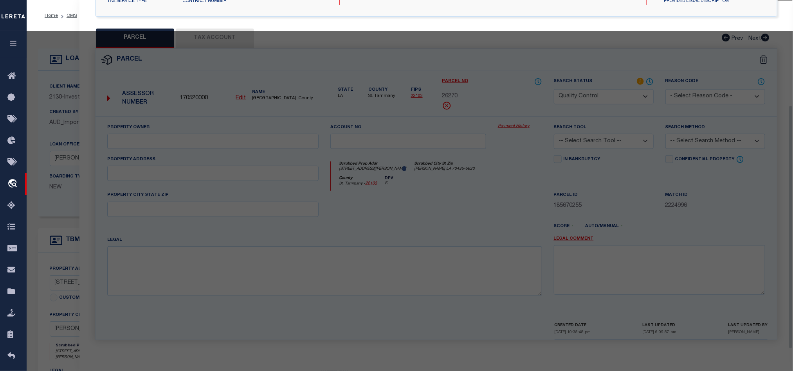
type input "[PERSON_NAME], LA 70435"
type textarea "34.71 ACRES SEC 21 6 11 CB 926 441 CB 1250 600"
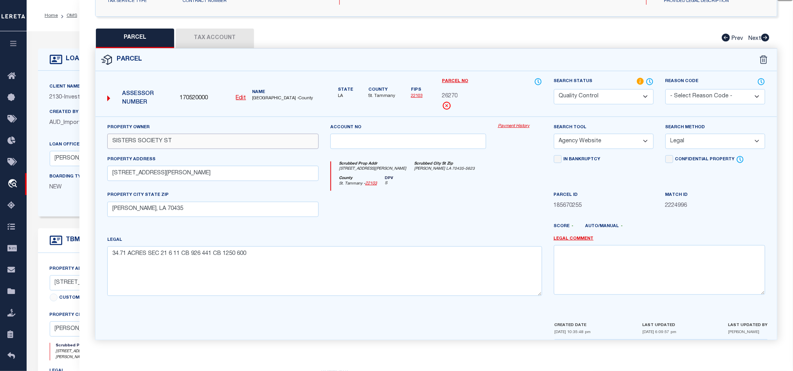
drag, startPoint x: 109, startPoint y: 137, endPoint x: 162, endPoint y: 137, distance: 53.2
click at [162, 137] on input "SISTERS SOCIETY ST" at bounding box center [212, 141] width 211 height 15
click at [467, 209] on div at bounding box center [407, 207] width 167 height 32
click at [467, 202] on div at bounding box center [407, 207] width 167 height 32
click at [129, 171] on input "[STREET_ADDRESS][PERSON_NAME]" at bounding box center [212, 173] width 211 height 15
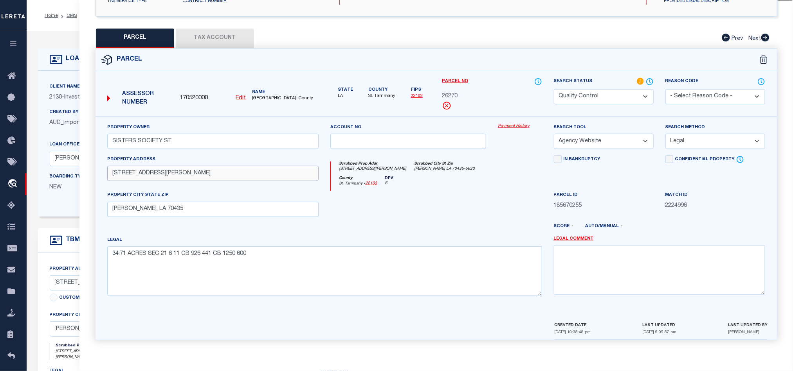
click at [236, 172] on input "[STREET_ADDRESS][PERSON_NAME]" at bounding box center [212, 173] width 211 height 15
click at [235, 213] on input "[PERSON_NAME], LA 70435" at bounding box center [212, 209] width 211 height 15
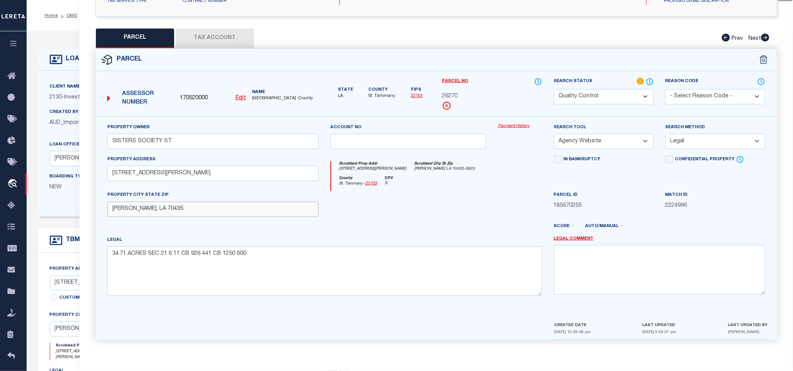
click at [235, 213] on input "[PERSON_NAME], LA 70435" at bounding box center [212, 209] width 211 height 15
click at [426, 213] on div at bounding box center [407, 207] width 167 height 32
drag, startPoint x: 131, startPoint y: 171, endPoint x: 168, endPoint y: 169, distance: 37.6
click at [168, 169] on input "[STREET_ADDRESS][PERSON_NAME]" at bounding box center [212, 173] width 211 height 15
click at [469, 202] on div at bounding box center [407, 207] width 167 height 32
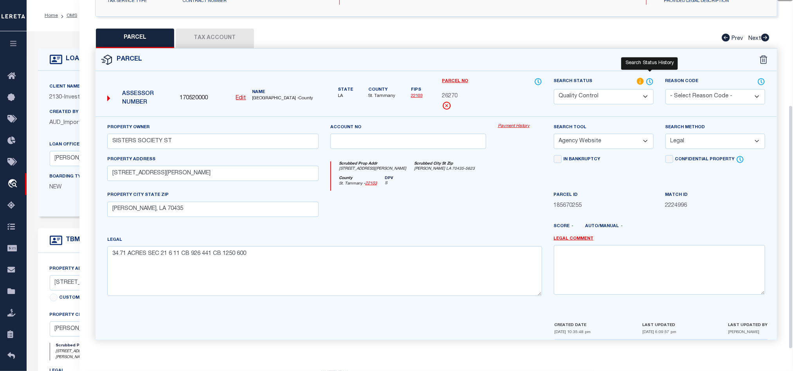
click at [649, 81] on icon at bounding box center [649, 82] width 6 height 6
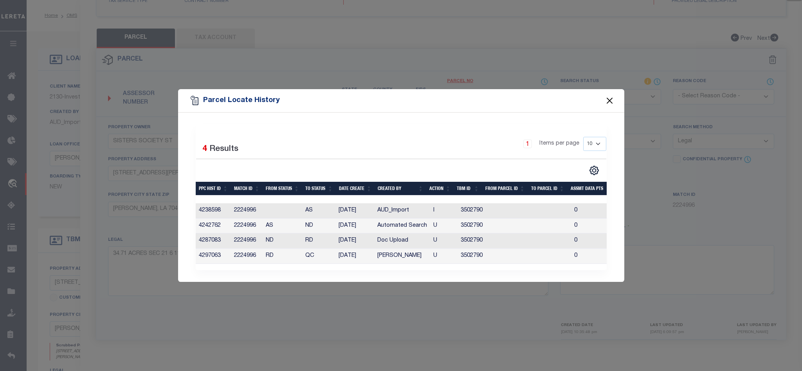
click at [607, 97] on button "Close" at bounding box center [609, 101] width 10 height 10
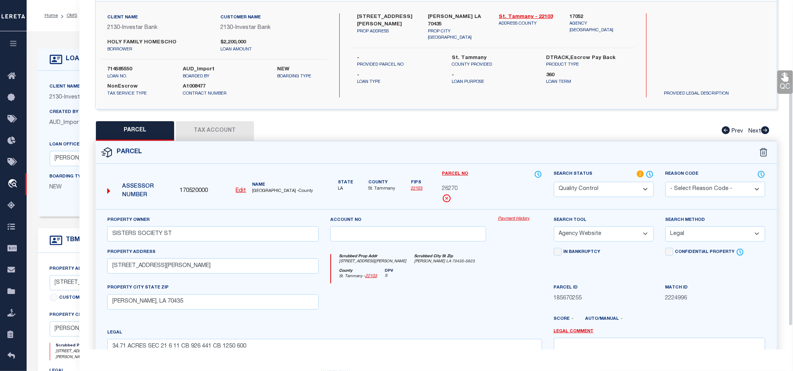
scroll to position [0, 0]
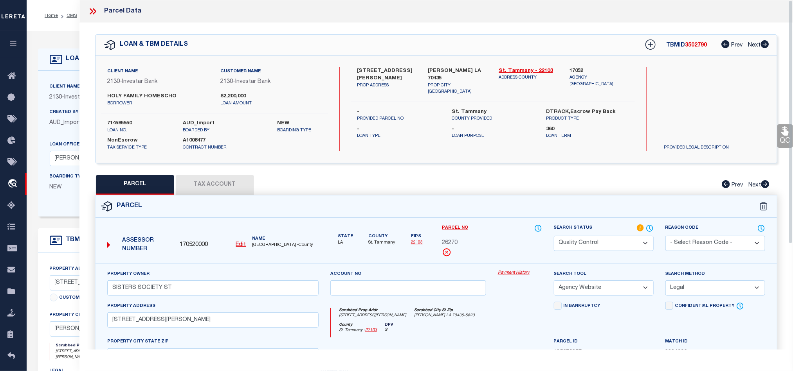
click at [95, 11] on icon at bounding box center [95, 11] width 4 height 6
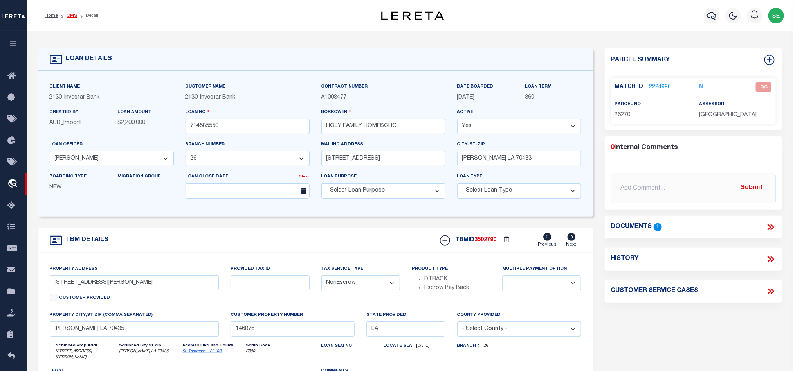
click at [70, 13] on link "OMS" at bounding box center [72, 15] width 11 height 5
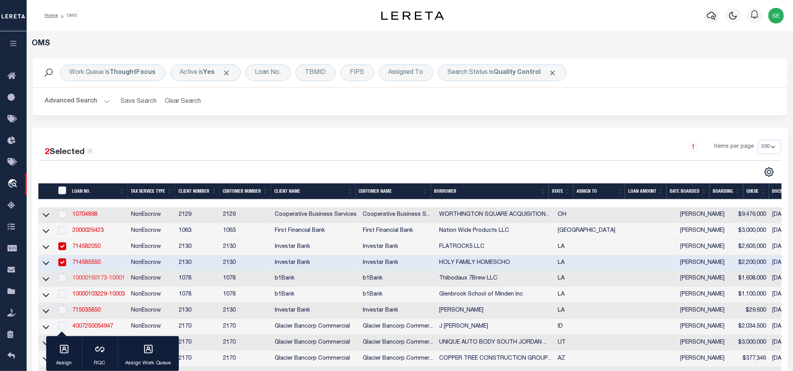
scroll to position [117, 0]
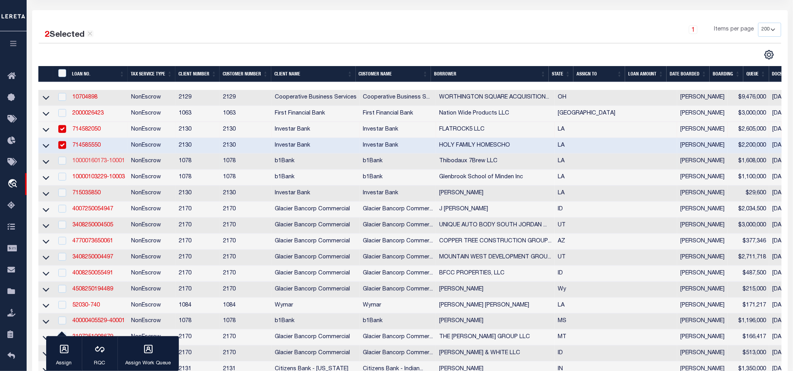
click at [95, 164] on link "10000160173-10001" at bounding box center [98, 160] width 52 height 5
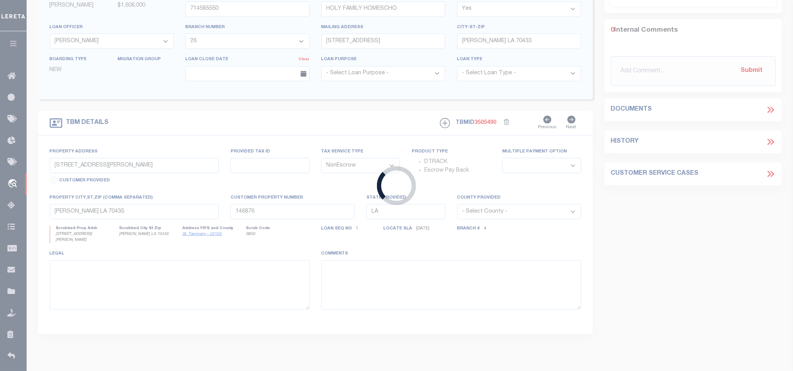
type input "10000160173-10001"
type input "Thibodaux 7Brew LLC"
select select
type input "[DATE]"
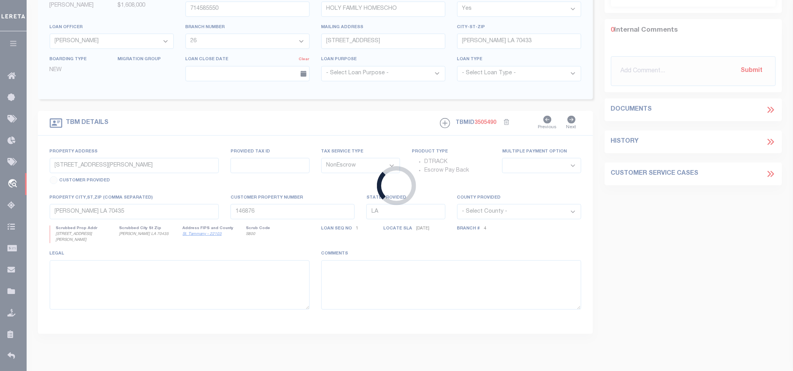
select select "20"
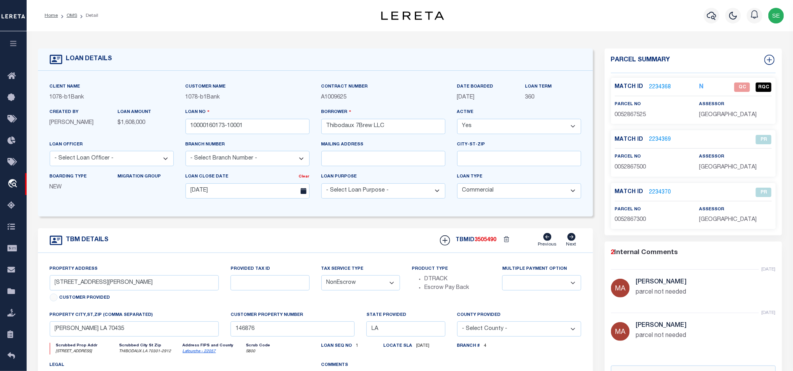
select select "49526"
select select "470"
type input "[STREET_ADDRESS],"
select select
type input "Thibodaux LA 70301"
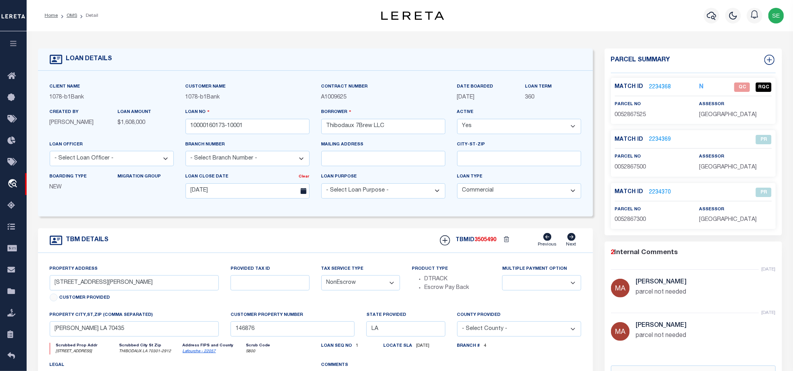
type input "52867525"
select select
type textarea "A certain tract or parcel of land designated as "PROPOSED LEASE LOT" within Lot…"
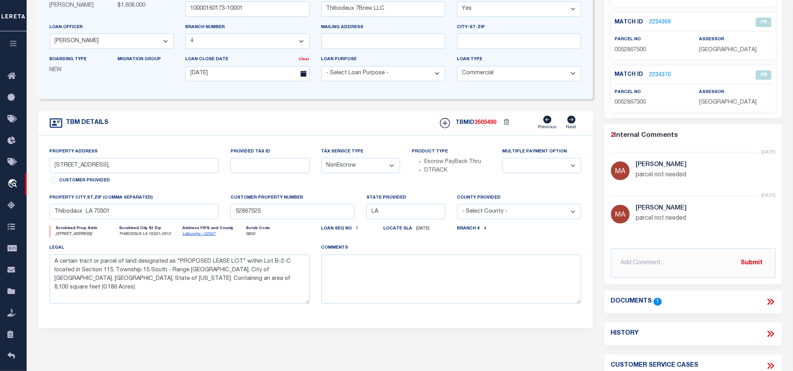
click at [383, 130] on div "TBM DETAILS TBMID 3505490 Previous Next" at bounding box center [315, 123] width 555 height 25
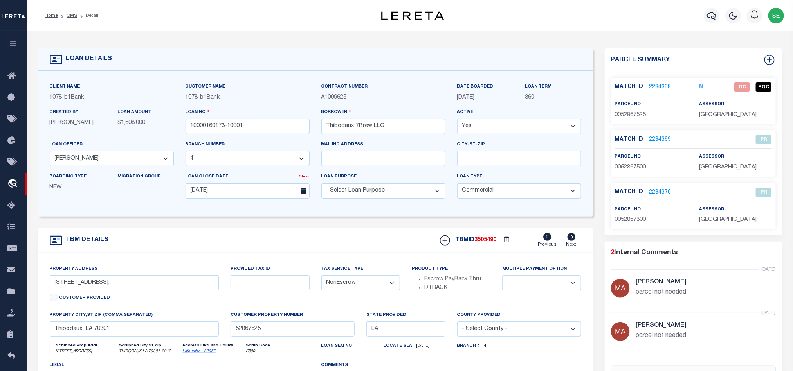
click at [636, 114] on span "0052867525" at bounding box center [630, 114] width 31 height 5
copy span "0052867525"
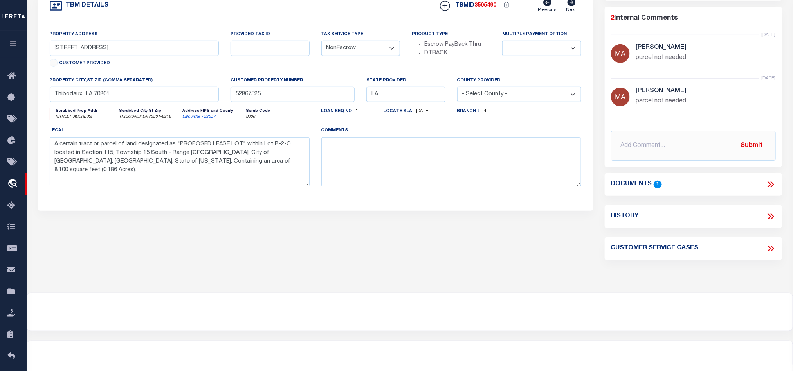
drag, startPoint x: 768, startPoint y: 185, endPoint x: 709, endPoint y: 197, distance: 59.5
click at [768, 185] on icon at bounding box center [770, 185] width 10 height 10
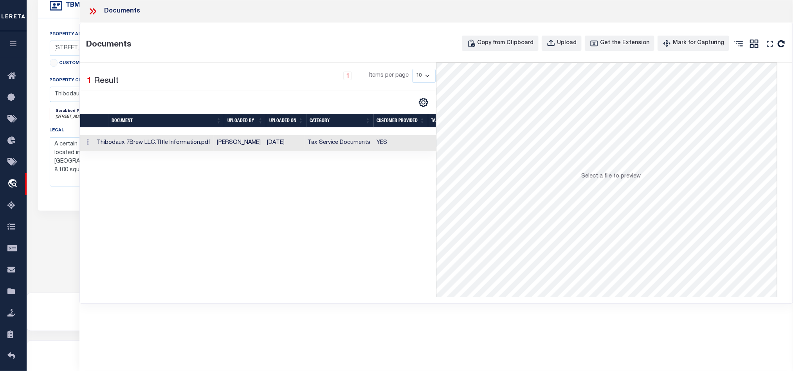
click at [334, 142] on td "Tax Service Documents" at bounding box center [338, 143] width 69 height 16
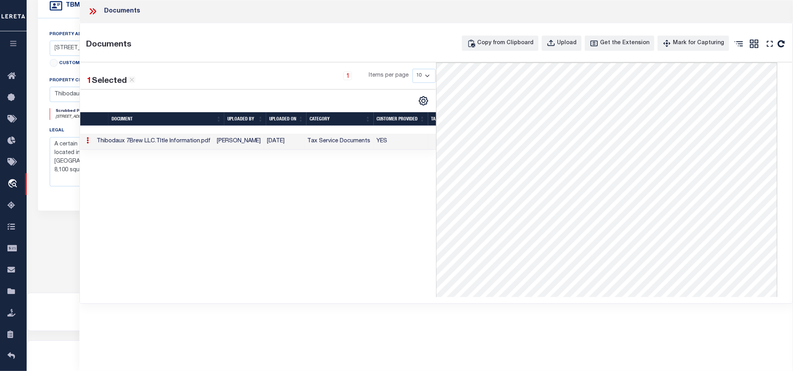
click at [94, 10] on icon at bounding box center [95, 11] width 4 height 6
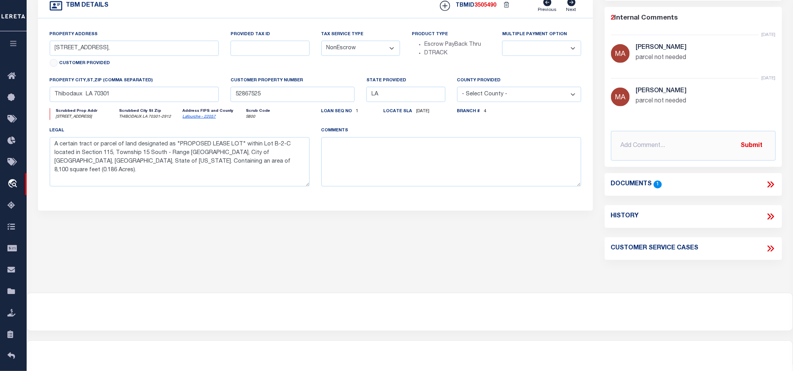
scroll to position [0, 0]
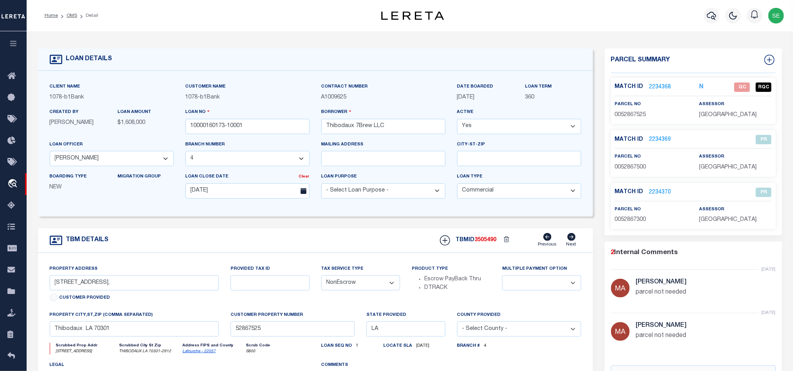
click at [330, 245] on div "TBM DETAILS TBMID 3505490 Previous Next" at bounding box center [315, 240] width 555 height 25
click at [357, 241] on div "TBM DETAILS TBMID 3505490 Previous Next" at bounding box center [315, 240] width 555 height 25
click at [351, 240] on div "TBM DETAILS TBMID 3505490 Previous Next" at bounding box center [315, 240] width 555 height 25
click at [330, 245] on div "TBM DETAILS TBMID 3505490 Previous Next" at bounding box center [315, 240] width 555 height 25
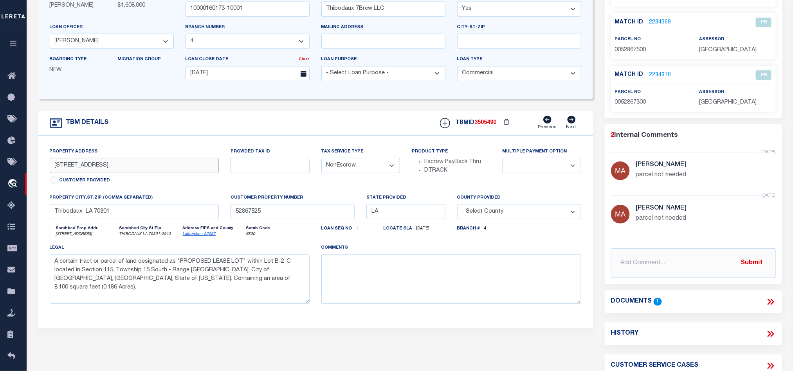
click at [120, 169] on input "[STREET_ADDRESS]," at bounding box center [134, 165] width 169 height 15
click at [121, 170] on input "[STREET_ADDRESS]," at bounding box center [134, 165] width 169 height 15
click at [55, 168] on input "[STREET_ADDRESS]," at bounding box center [134, 165] width 169 height 15
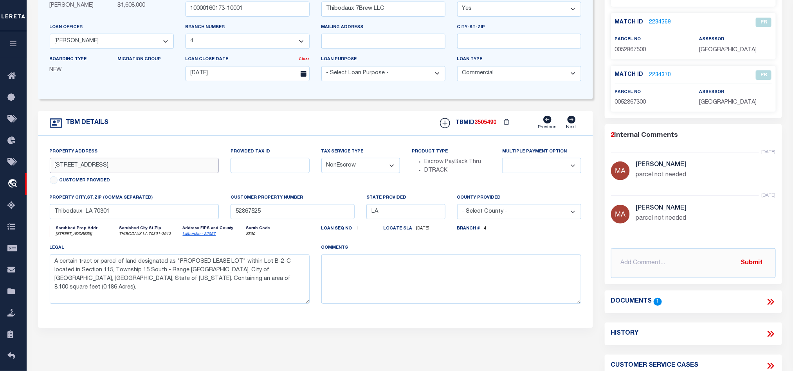
drag, startPoint x: 54, startPoint y: 168, endPoint x: 99, endPoint y: 168, distance: 45.0
click at [99, 168] on input "[STREET_ADDRESS]," at bounding box center [134, 165] width 169 height 15
click at [120, 216] on input "Thibodaux LA 70301" at bounding box center [134, 211] width 169 height 15
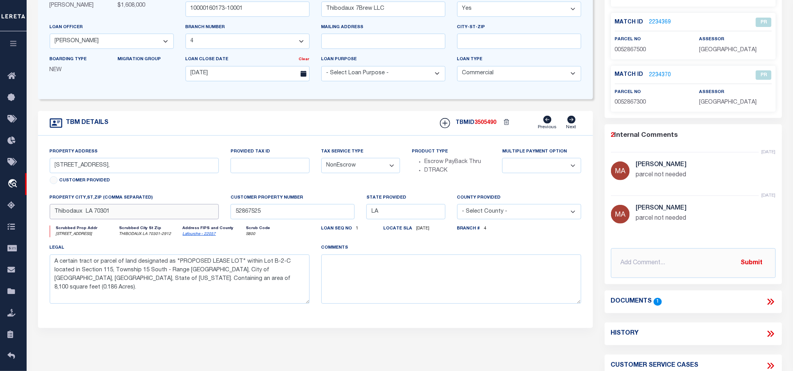
scroll to position [0, 0]
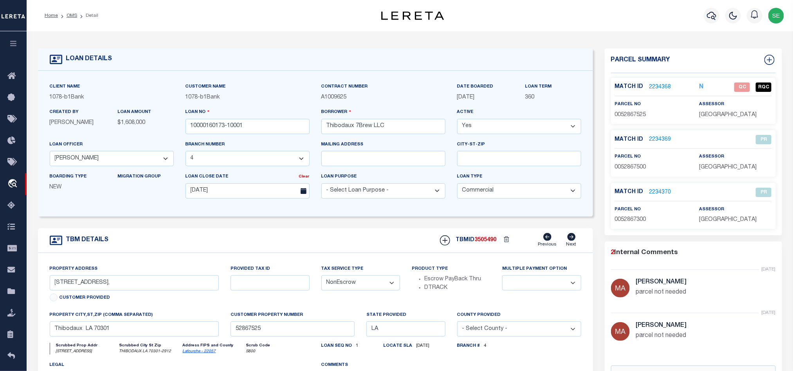
drag, startPoint x: 72, startPoint y: 17, endPoint x: 399, endPoint y: 104, distance: 338.8
click at [72, 17] on link "OMS" at bounding box center [72, 15] width 11 height 5
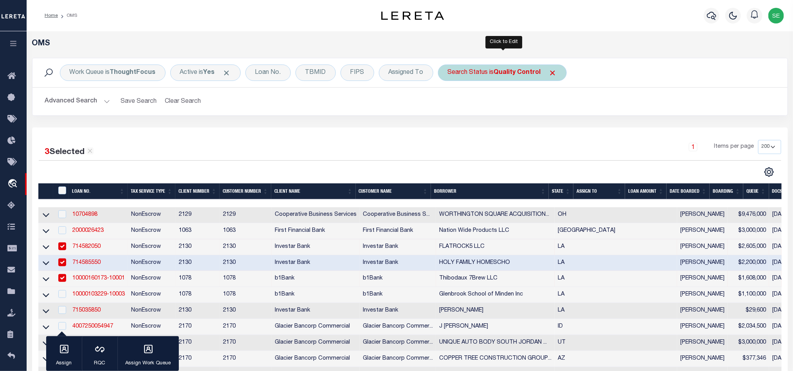
click at [495, 74] on div "Search Status is Quality Control" at bounding box center [502, 73] width 129 height 16
select select "QC"
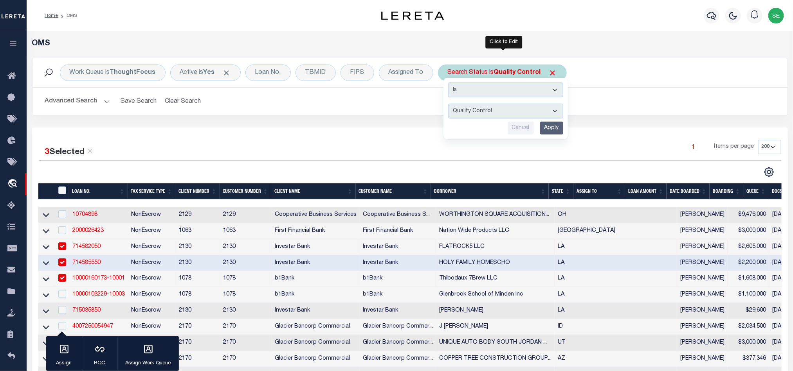
click at [551, 129] on input "Apply" at bounding box center [551, 128] width 23 height 13
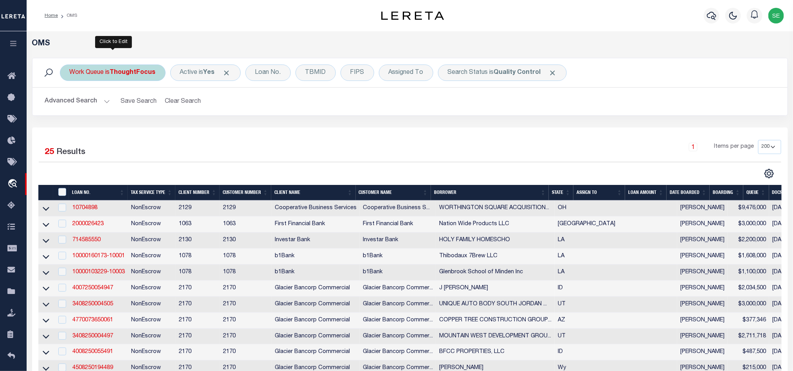
click at [135, 72] on b "ThoughtFocus" at bounding box center [133, 73] width 46 height 6
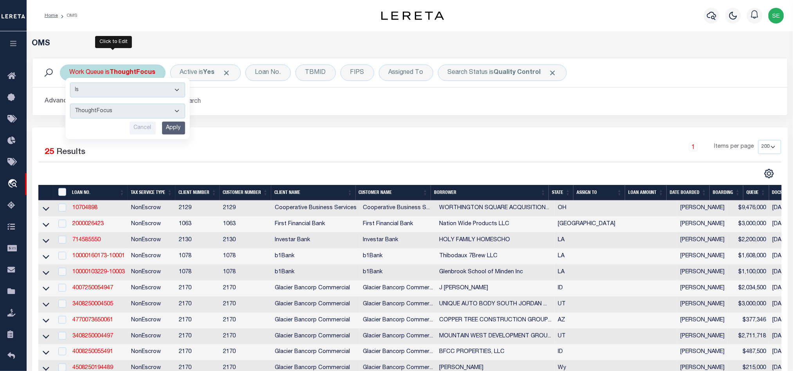
click at [130, 109] on select "--ALL-- factRSystems General ThoughtFocus" at bounding box center [127, 111] width 115 height 15
select select "GEN"
click at [70, 104] on select "--ALL-- factRSystems General ThoughtFocus" at bounding box center [127, 111] width 115 height 15
click at [169, 129] on input "Apply" at bounding box center [173, 128] width 23 height 13
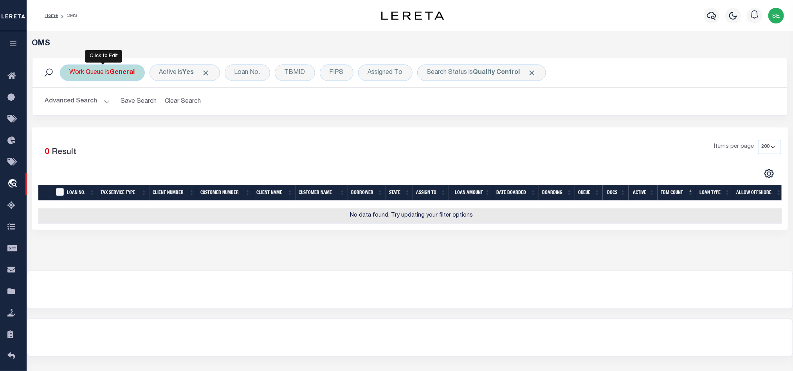
click at [101, 76] on div "Work Queue is General" at bounding box center [102, 73] width 85 height 16
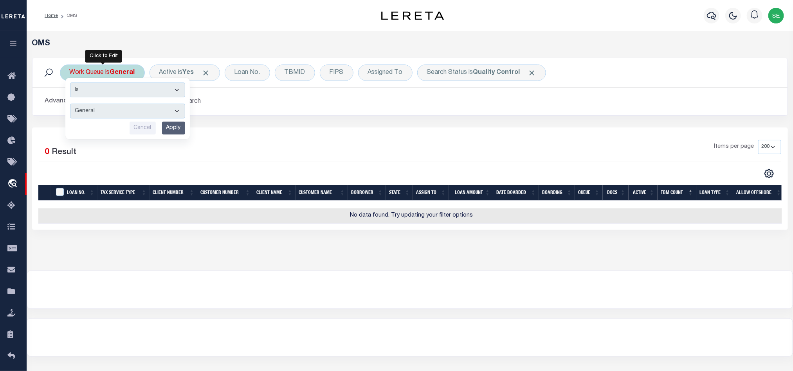
click at [142, 107] on select "--ALL-- factRSystems General ThoughtFocus" at bounding box center [127, 111] width 115 height 15
select select "FAC"
click at [70, 104] on select "--ALL-- factRSystems General ThoughtFocus" at bounding box center [127, 111] width 115 height 15
click at [169, 127] on input "Apply" at bounding box center [173, 128] width 23 height 13
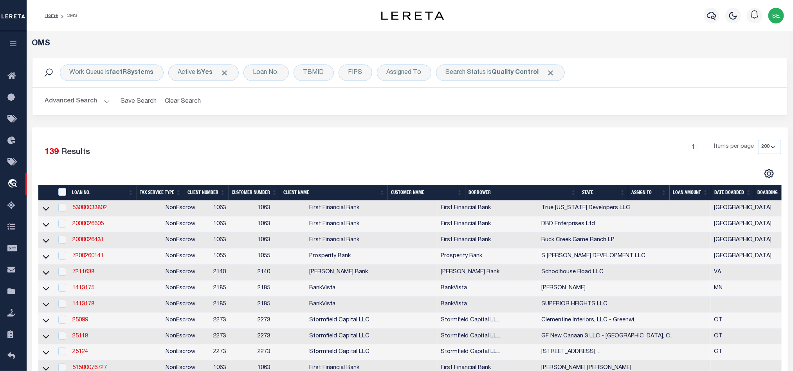
click at [593, 199] on th "State" at bounding box center [603, 193] width 49 height 16
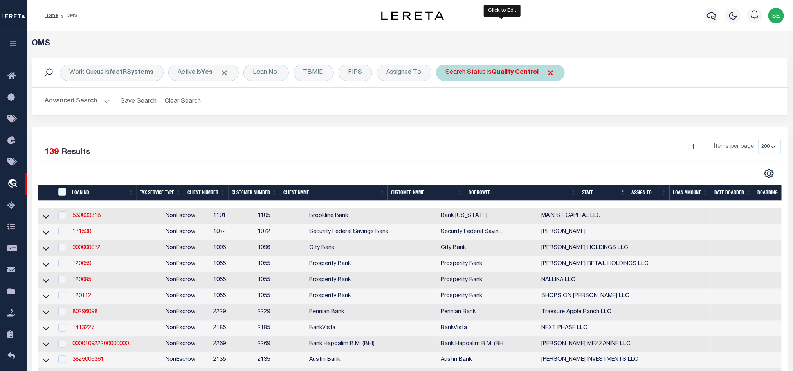
click at [491, 74] on div "Search Status is Quality Control" at bounding box center [500, 73] width 129 height 16
select select "QC"
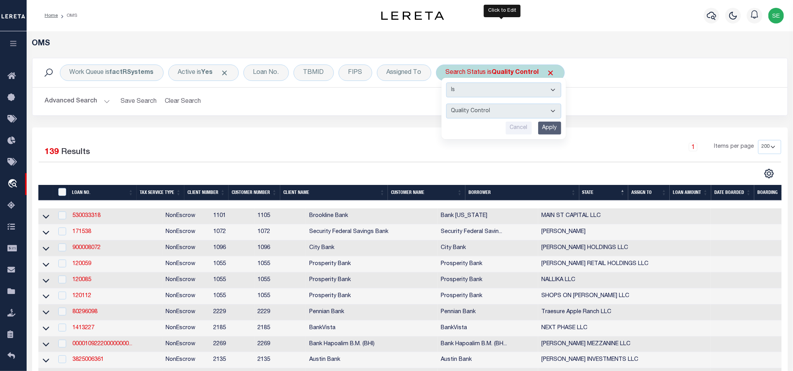
click at [504, 117] on select "Automated Search Bad Parcel Complete Duplicate Parcel High Dollar Reporting In …" at bounding box center [503, 111] width 115 height 15
drag, startPoint x: 603, startPoint y: 102, endPoint x: 607, endPoint y: 109, distance: 7.7
click at [603, 102] on h2 "Advanced Search Save Search Clear Search tblSearchTopScreen_dynamictable_____De…" at bounding box center [410, 101] width 742 height 15
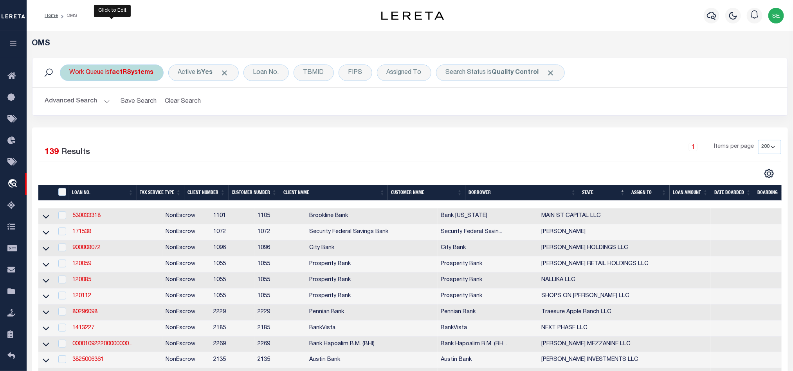
click at [124, 71] on b "factRSystems" at bounding box center [132, 73] width 44 height 6
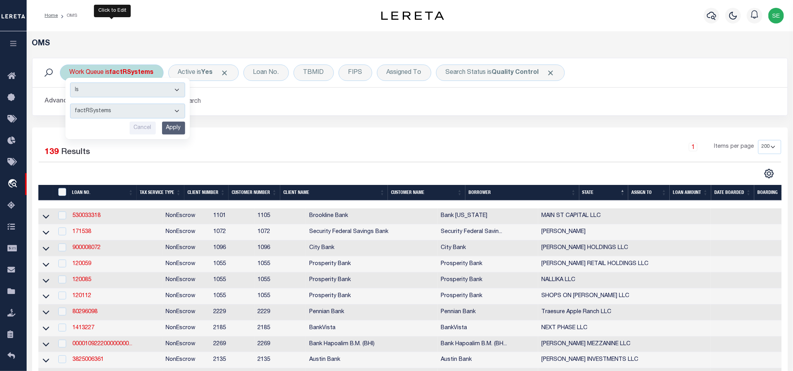
click at [125, 110] on select "--ALL-- factRSystems General ThoughtFocus" at bounding box center [127, 111] width 115 height 15
select select "THF"
click at [70, 104] on select "--ALL-- factRSystems General ThoughtFocus" at bounding box center [127, 111] width 115 height 15
click at [180, 127] on input "Apply" at bounding box center [173, 128] width 23 height 13
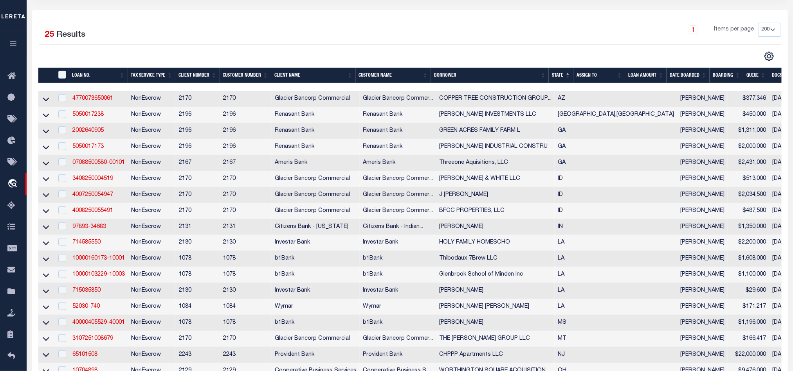
scroll to position [59, 0]
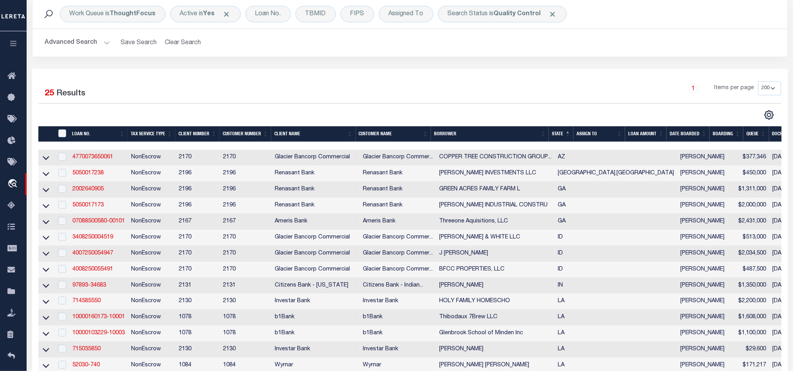
drag, startPoint x: 548, startPoint y: 147, endPoint x: 626, endPoint y: 149, distance: 77.5
click at [626, 149] on div at bounding box center [409, 146] width 743 height 8
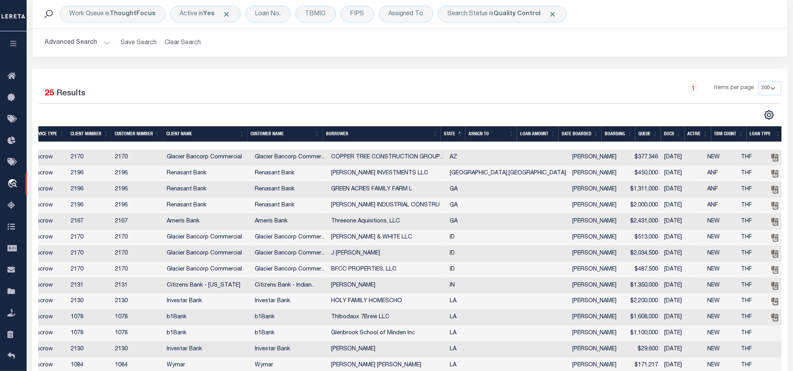
scroll to position [0, 0]
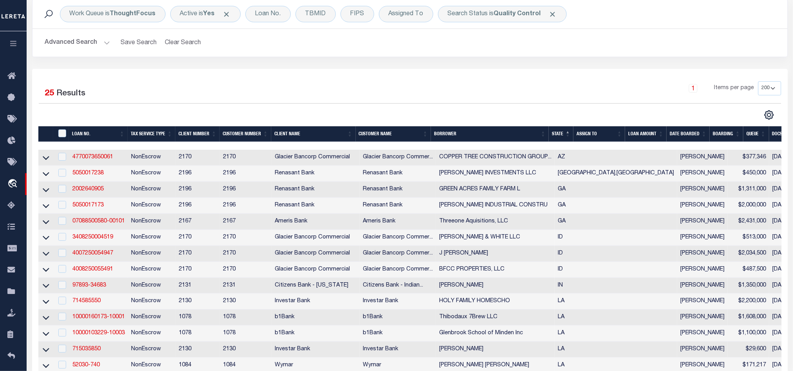
click at [575, 76] on div "3 Selected 25 Results 1 Items per page 10 25 50 100 200" at bounding box center [409, 312] width 755 height 487
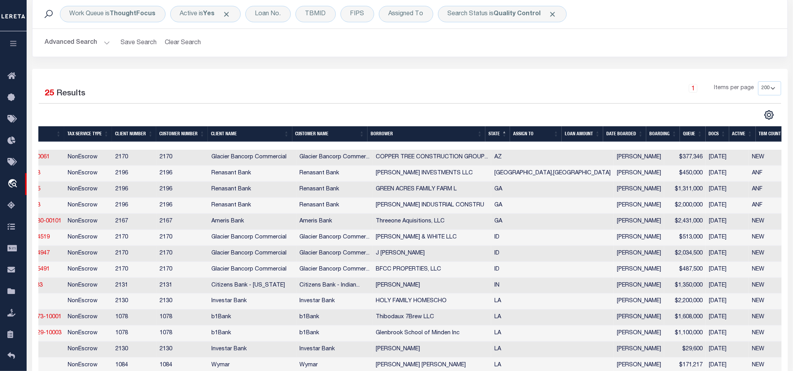
scroll to position [0, 70]
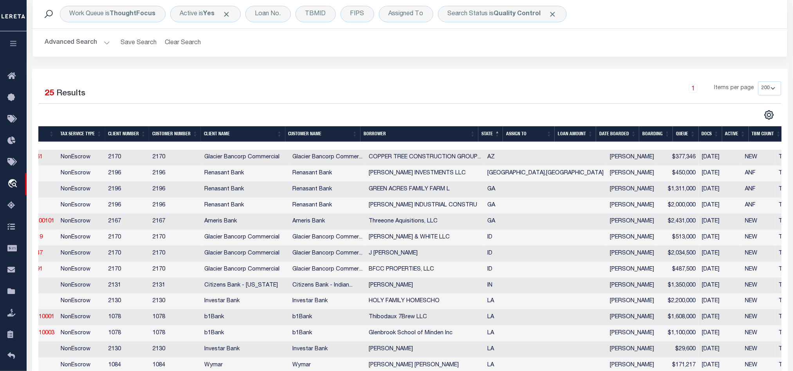
click at [759, 134] on th "TBM COUNT" at bounding box center [766, 134] width 36 height 16
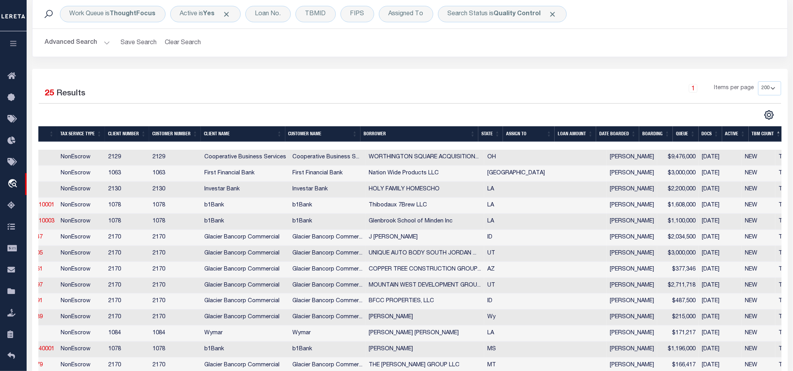
scroll to position [0, 0]
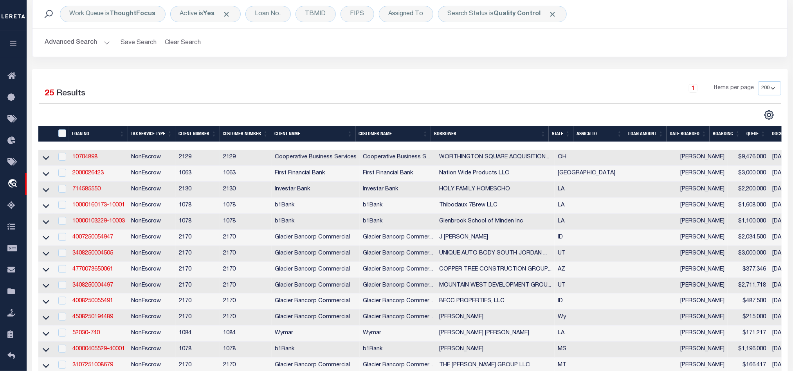
click at [79, 160] on link "10704898" at bounding box center [84, 157] width 25 height 5
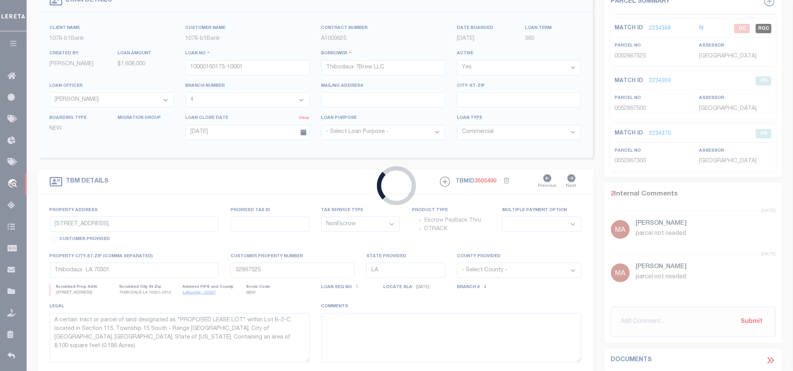
type input "10704898"
type input "WORTHINGTON SQUARE ACQUISITION LLC"
select select
type input "[GEOGRAPHIC_DATA]"
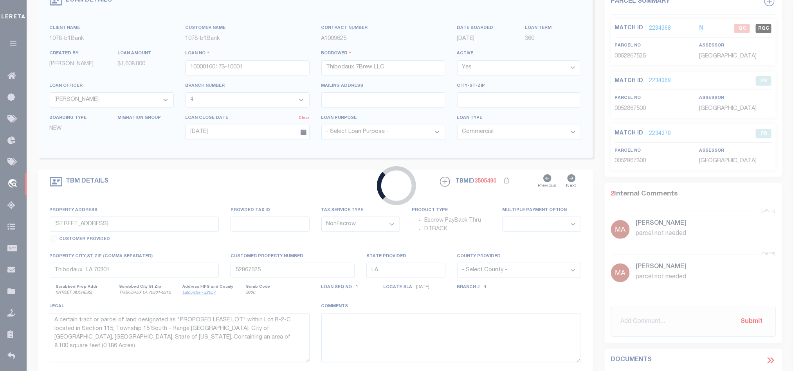
type input "[GEOGRAPHIC_DATA], OH 43215"
select select
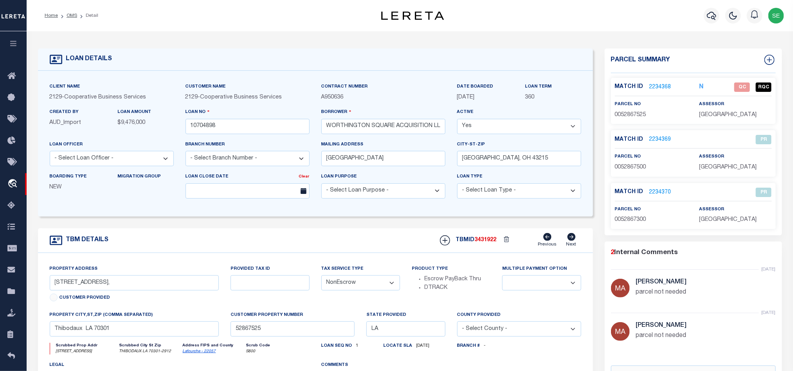
select select "7396"
select select "3334"
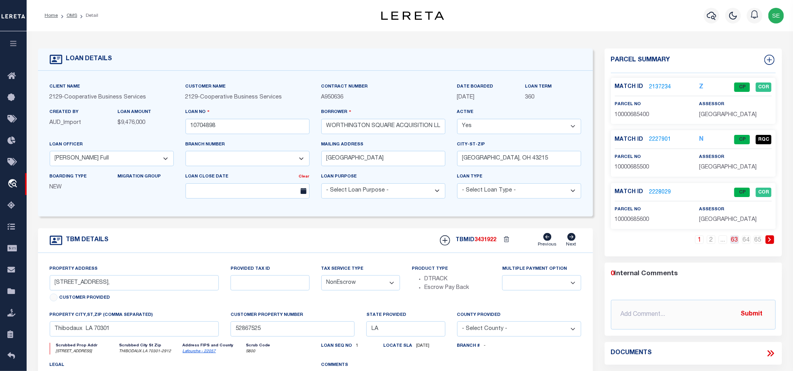
click at [732, 242] on link "63" at bounding box center [734, 240] width 9 height 9
type input "[STREET_ADDRESS][PERSON_NAME]"
select select
type input "[GEOGRAPHIC_DATA], [GEOGRAPHIC_DATA] 43085"
type input "6068"
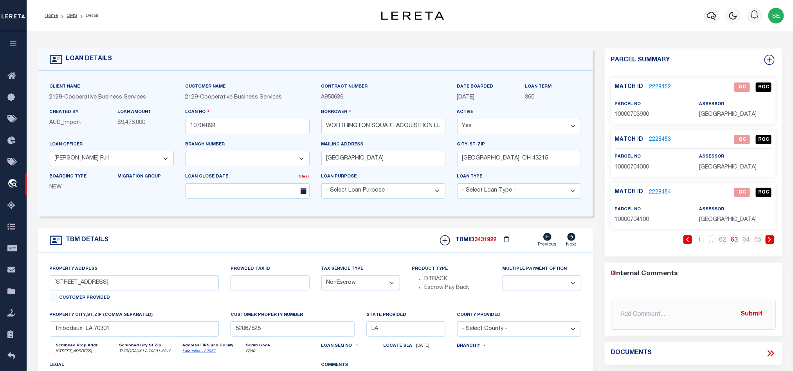
type input "OH"
click at [699, 244] on link "1" at bounding box center [699, 240] width 9 height 9
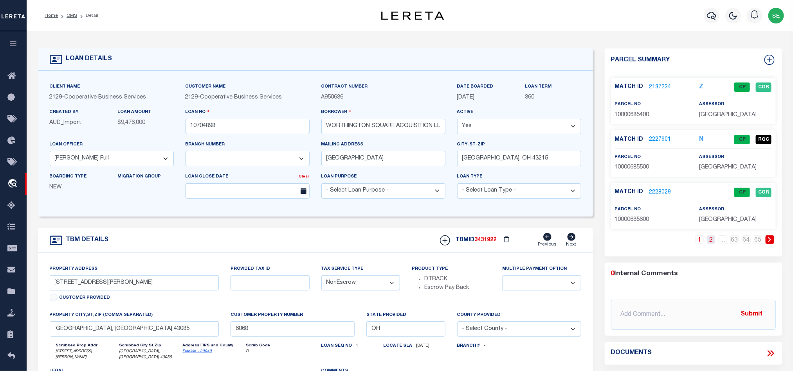
click at [710, 242] on link "2" at bounding box center [711, 240] width 9 height 9
click at [710, 242] on link "3" at bounding box center [711, 240] width 9 height 9
click at [654, 141] on link "2228037" at bounding box center [660, 140] width 22 height 8
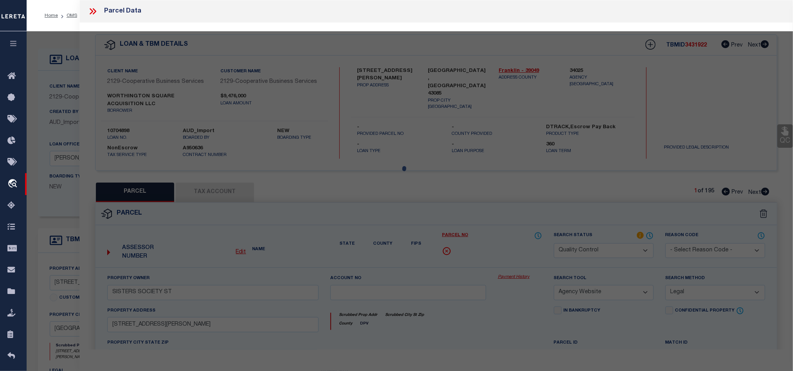
select select "AS"
select select
checkbox input "false"
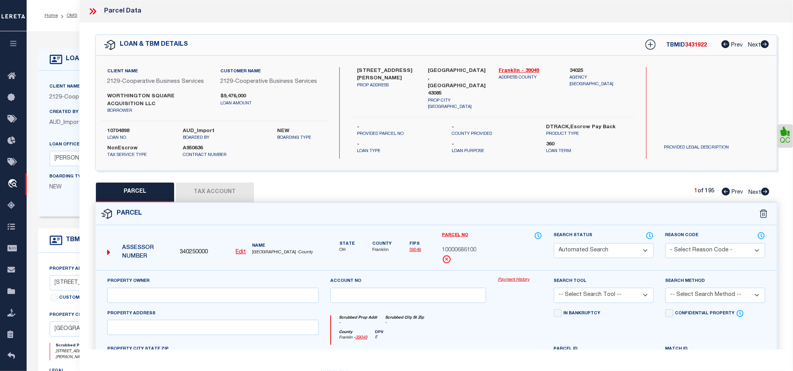
select select "CP"
type input "WORTHINGTON SQUARE ACQUISITION LLC"
select select "PHN"
select select "LEG"
type input "[STREET_ADDRESS][PERSON_NAME]"
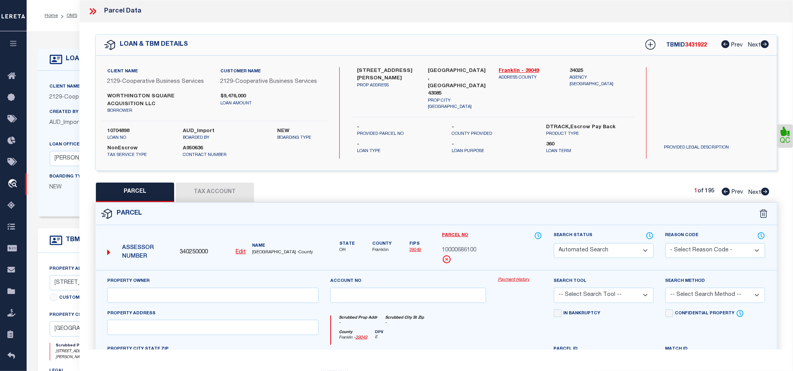
type textarea "As per Assessor for the parcels unit number not yet assigned"
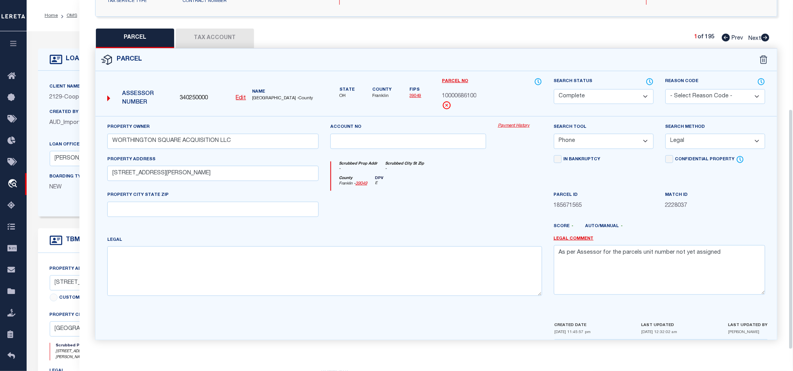
scroll to position [117, 0]
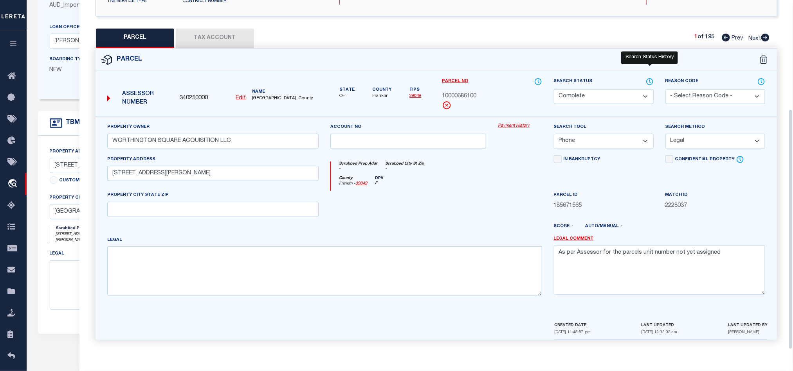
click at [648, 79] on icon at bounding box center [649, 81] width 8 height 9
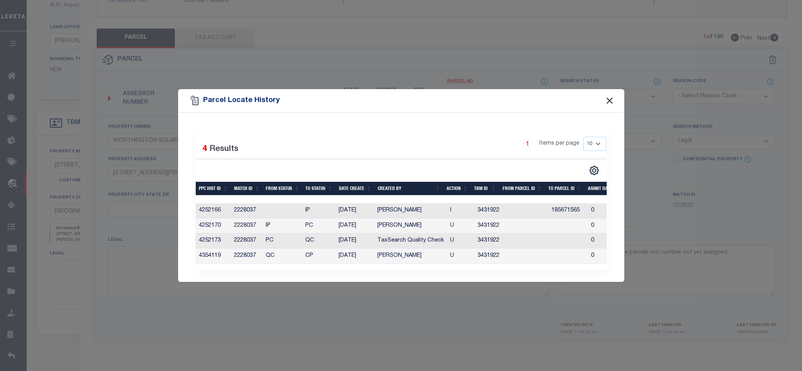
click at [607, 96] on button "Close" at bounding box center [609, 101] width 10 height 10
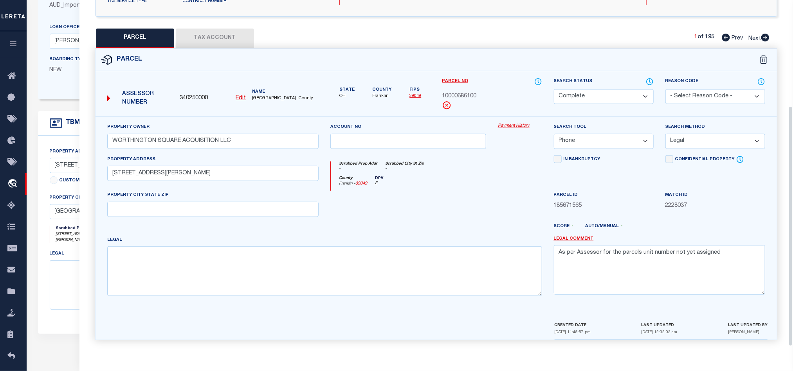
scroll to position [0, 0]
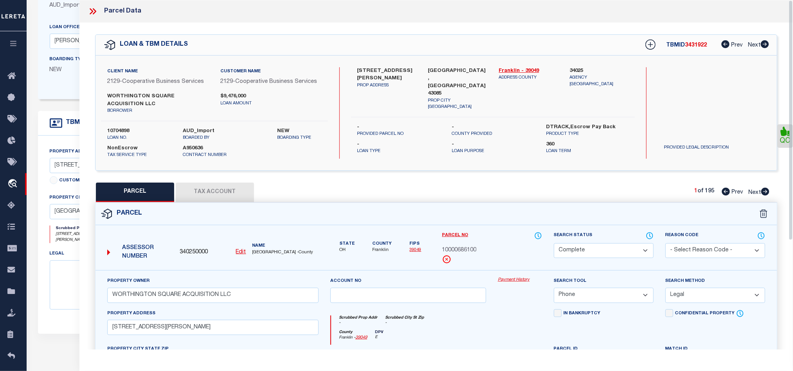
click at [90, 12] on icon at bounding box center [93, 11] width 10 height 10
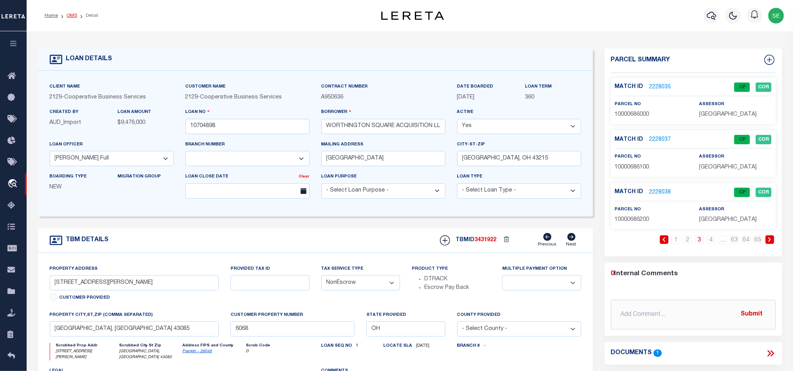
click at [74, 13] on link "OMS" at bounding box center [72, 15] width 11 height 5
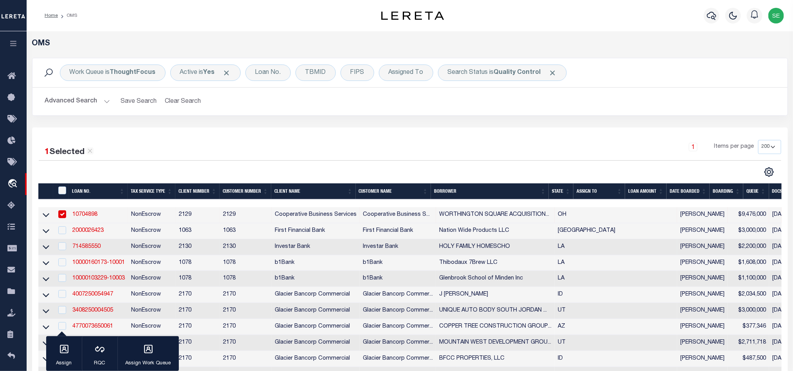
scroll to position [117, 0]
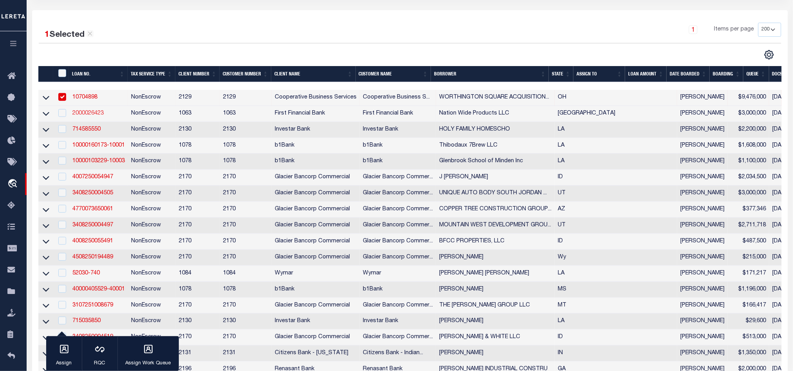
click at [93, 116] on link "2000026423" at bounding box center [87, 113] width 31 height 5
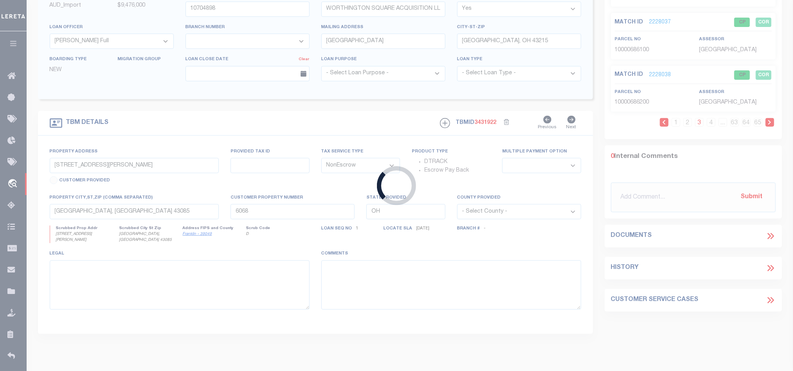
type input "2000026423"
type input "Nation Wide Products LLC"
select select
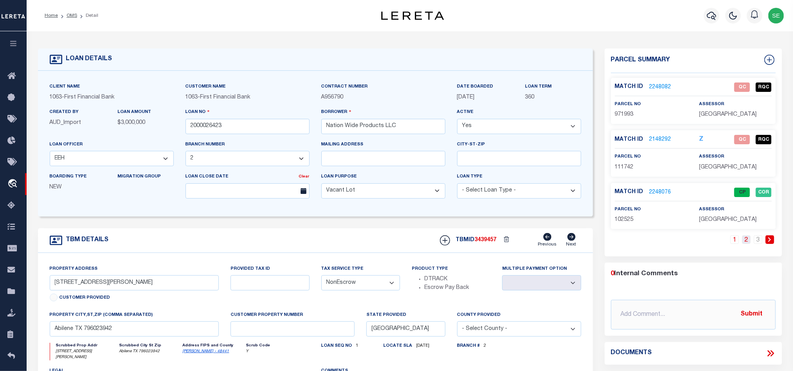
click at [743, 244] on link "2" at bounding box center [746, 240] width 9 height 9
click at [761, 243] on link "3" at bounding box center [757, 240] width 9 height 9
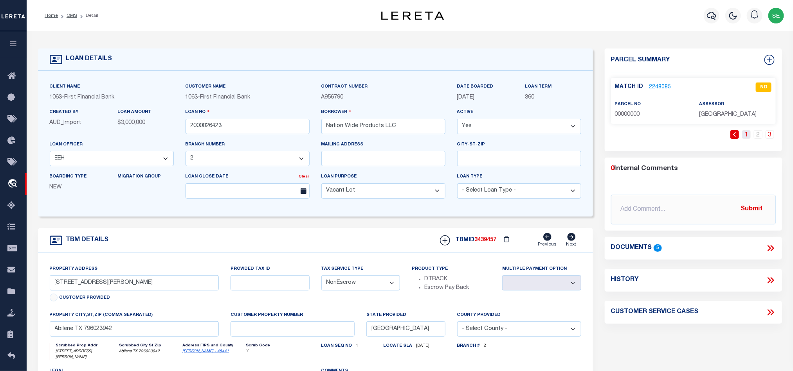
click at [747, 132] on link "1" at bounding box center [746, 134] width 9 height 9
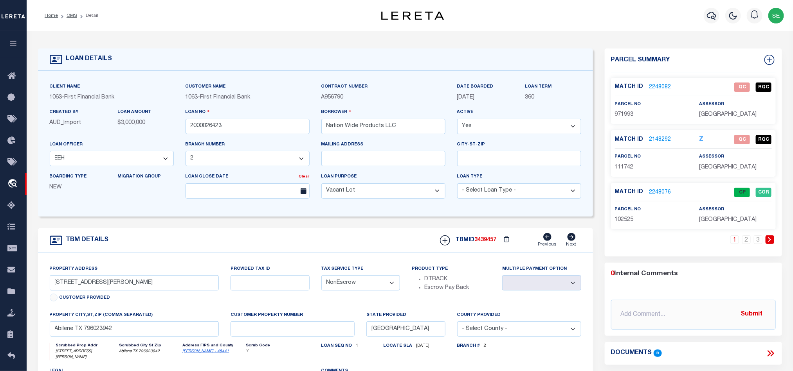
click at [349, 243] on div "TBM DETAILS TBMID 3439457 Previous Next" at bounding box center [315, 240] width 555 height 25
click at [665, 195] on link "2248076" at bounding box center [660, 193] width 22 height 8
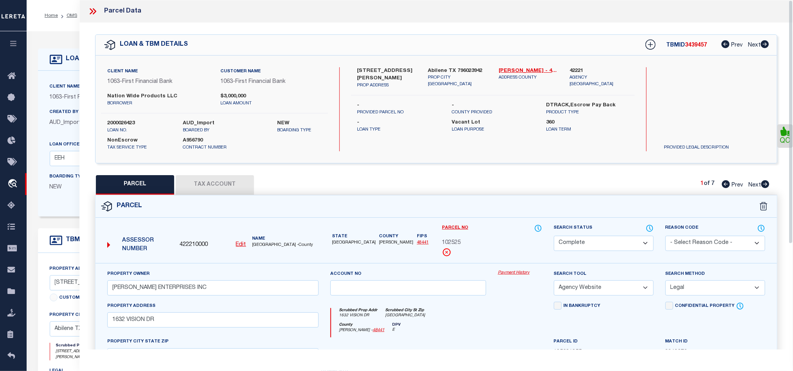
click at [85, 9] on div "Parcel Data" at bounding box center [435, 11] width 713 height 23
click at [89, 11] on icon at bounding box center [93, 11] width 10 height 10
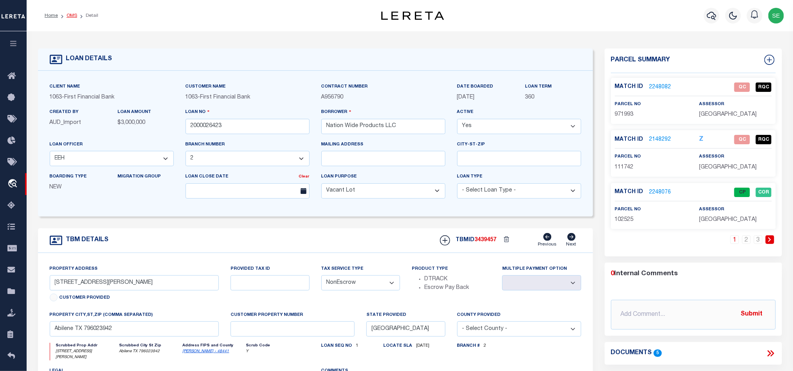
click at [67, 13] on link "OMS" at bounding box center [72, 15] width 11 height 5
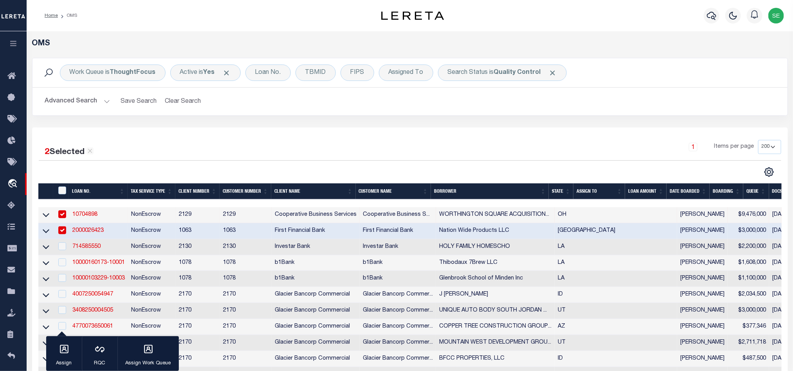
click at [402, 143] on div "1 Items per page 10 25 50 100 200" at bounding box center [504, 150] width 554 height 20
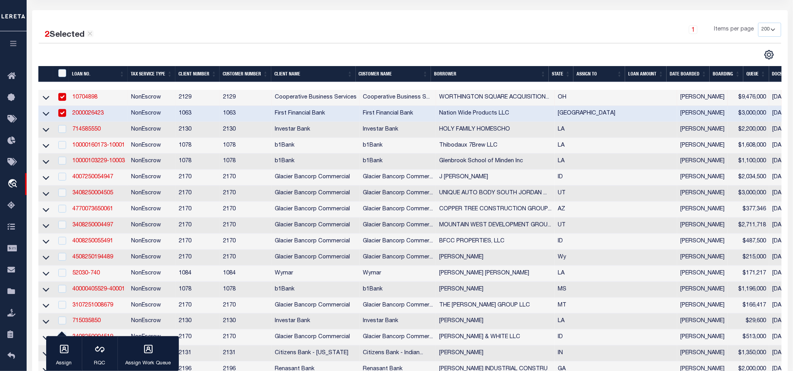
click at [536, 42] on div "1 Items per page 10 25 50 100 200" at bounding box center [504, 33] width 554 height 20
click at [550, 23] on div "2 Selected 25 Results 1 Items per page 10 25 50 100 200" at bounding box center [409, 253] width 755 height 486
click at [541, 32] on div "1 Items per page 10 25 50 100 200" at bounding box center [504, 33] width 554 height 20
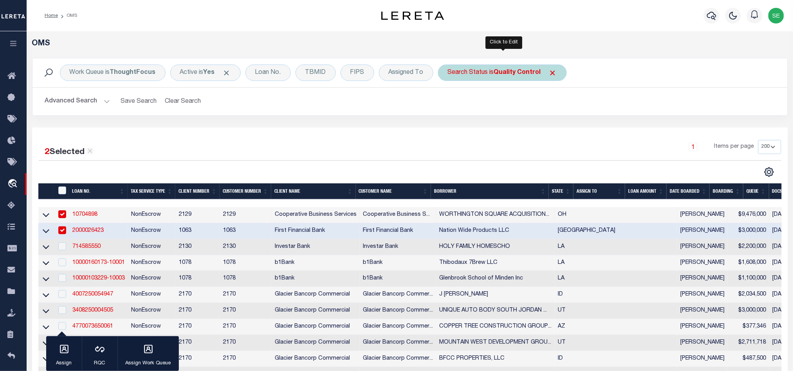
click at [464, 79] on div "Search Status is Quality Control" at bounding box center [502, 73] width 129 height 16
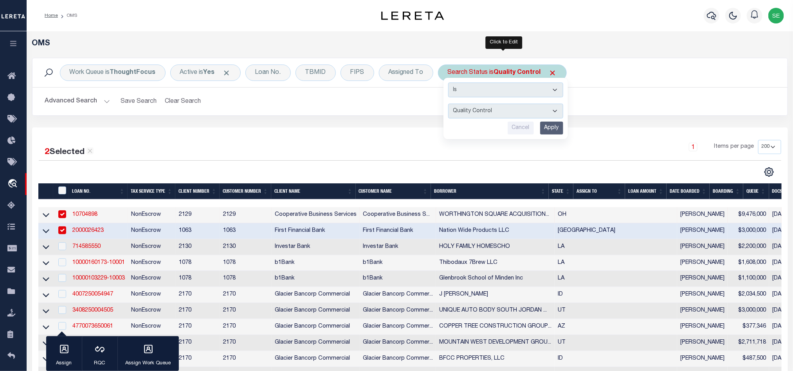
click at [560, 125] on input "Apply" at bounding box center [551, 128] width 23 height 13
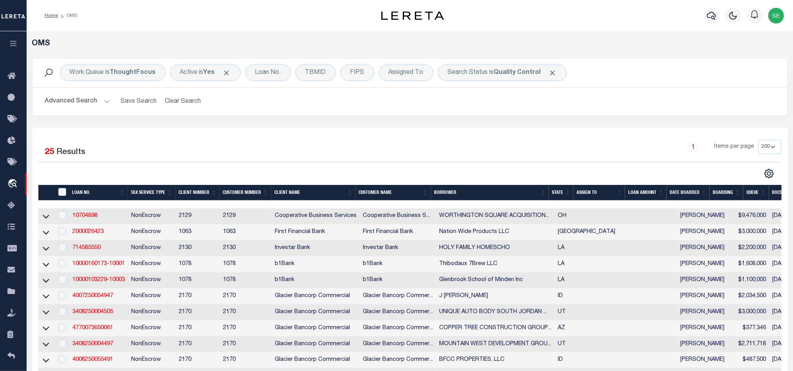
click at [378, 146] on div "1 Items per page 10 25 50 100 200" at bounding box center [504, 150] width 554 height 20
click at [496, 155] on div "1 Items per page 10 25 50 100 200" at bounding box center [504, 150] width 554 height 20
